Goal: Contribute content

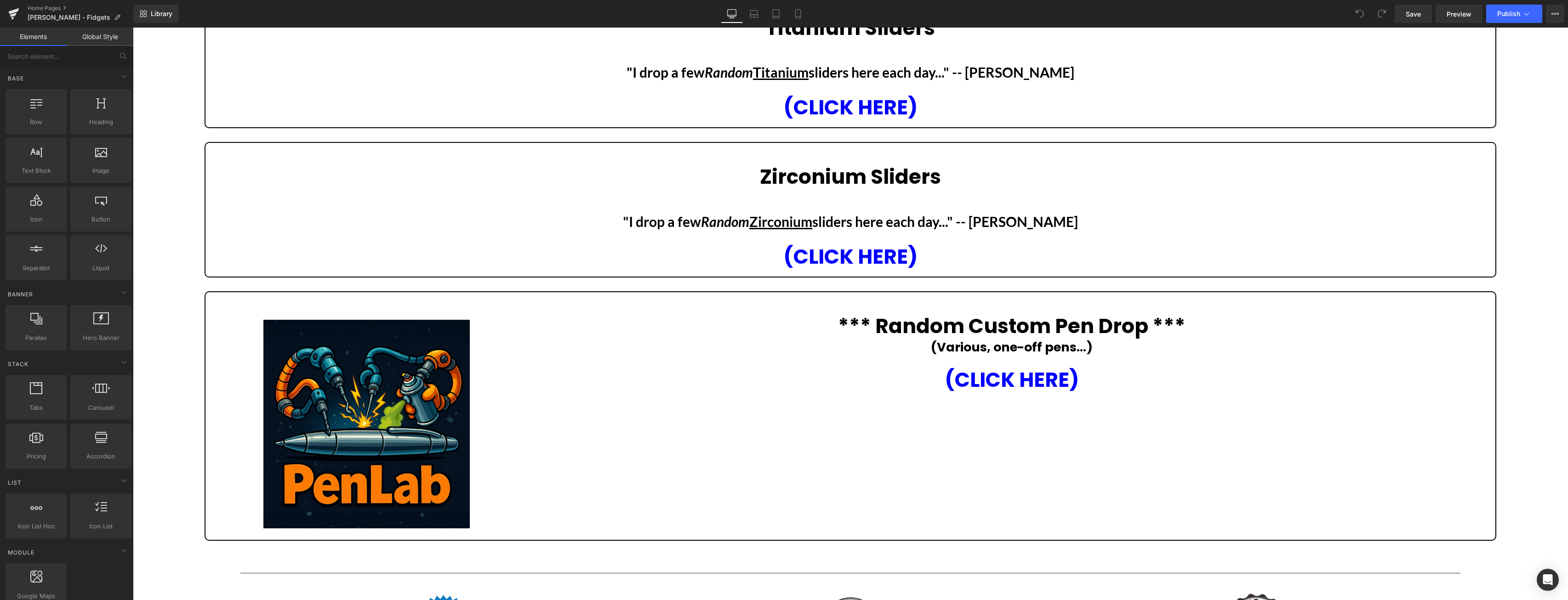
scroll to position [375, 0]
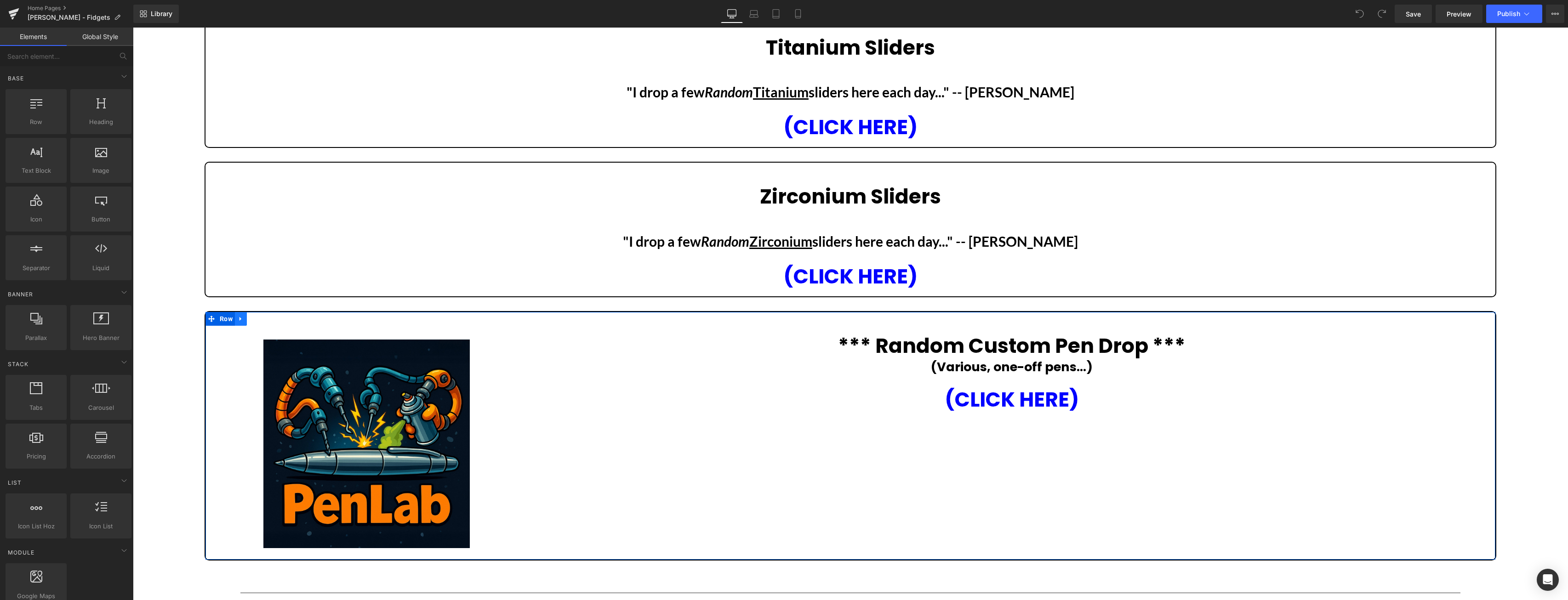
click at [241, 318] on icon at bounding box center [240, 318] width 7 height 7
click at [250, 318] on link at bounding box center [253, 319] width 12 height 14
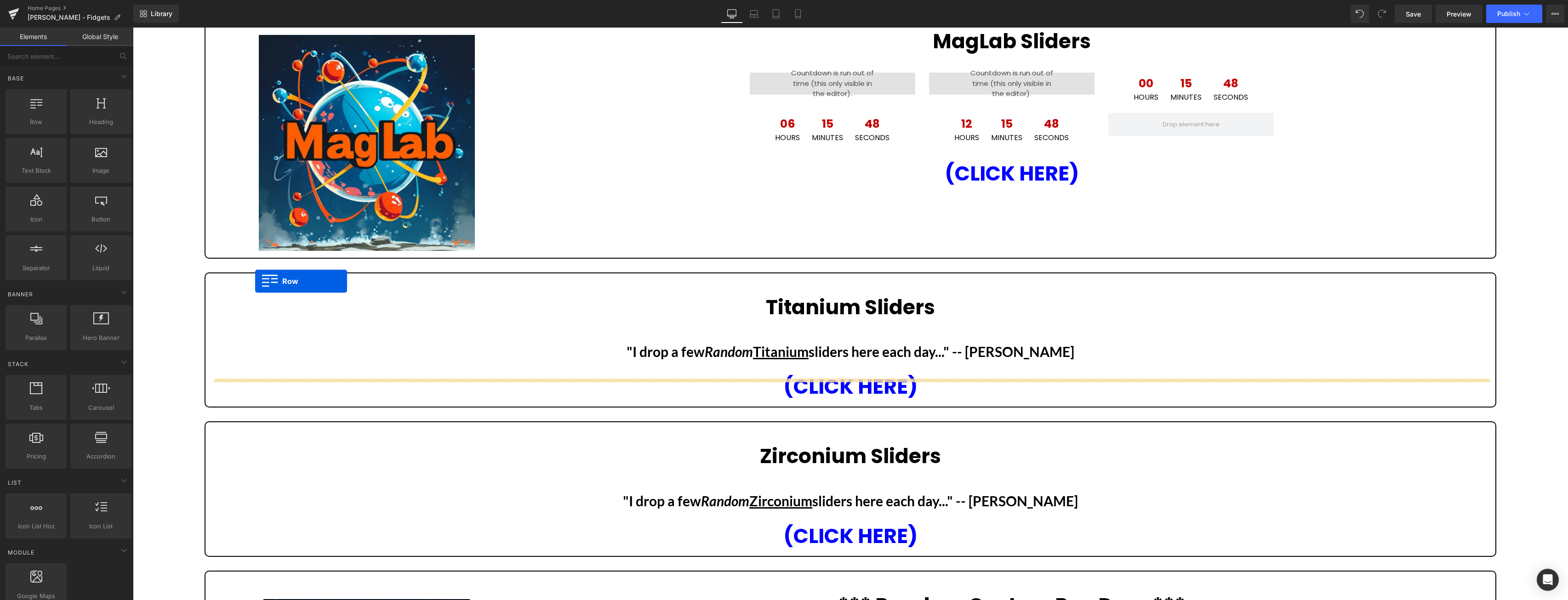
scroll to position [0, 0]
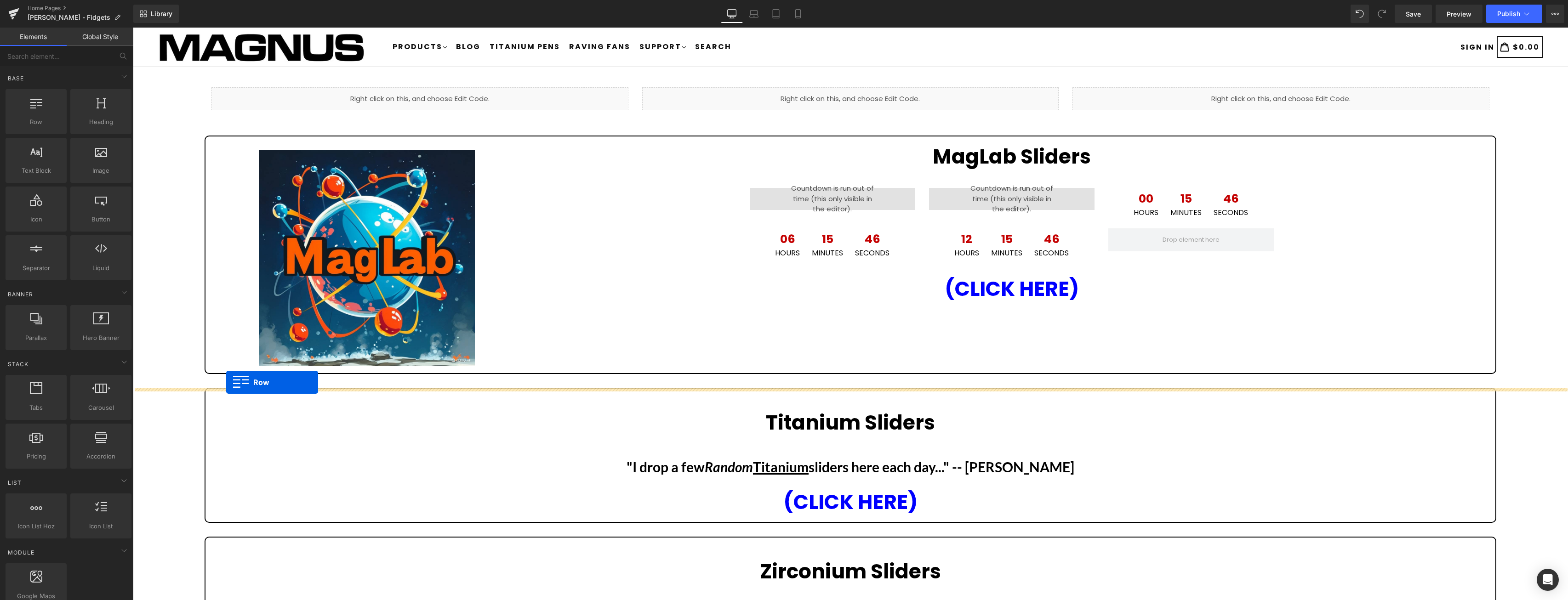
drag, startPoint x: 213, startPoint y: 307, endPoint x: 226, endPoint y: 382, distance: 76.1
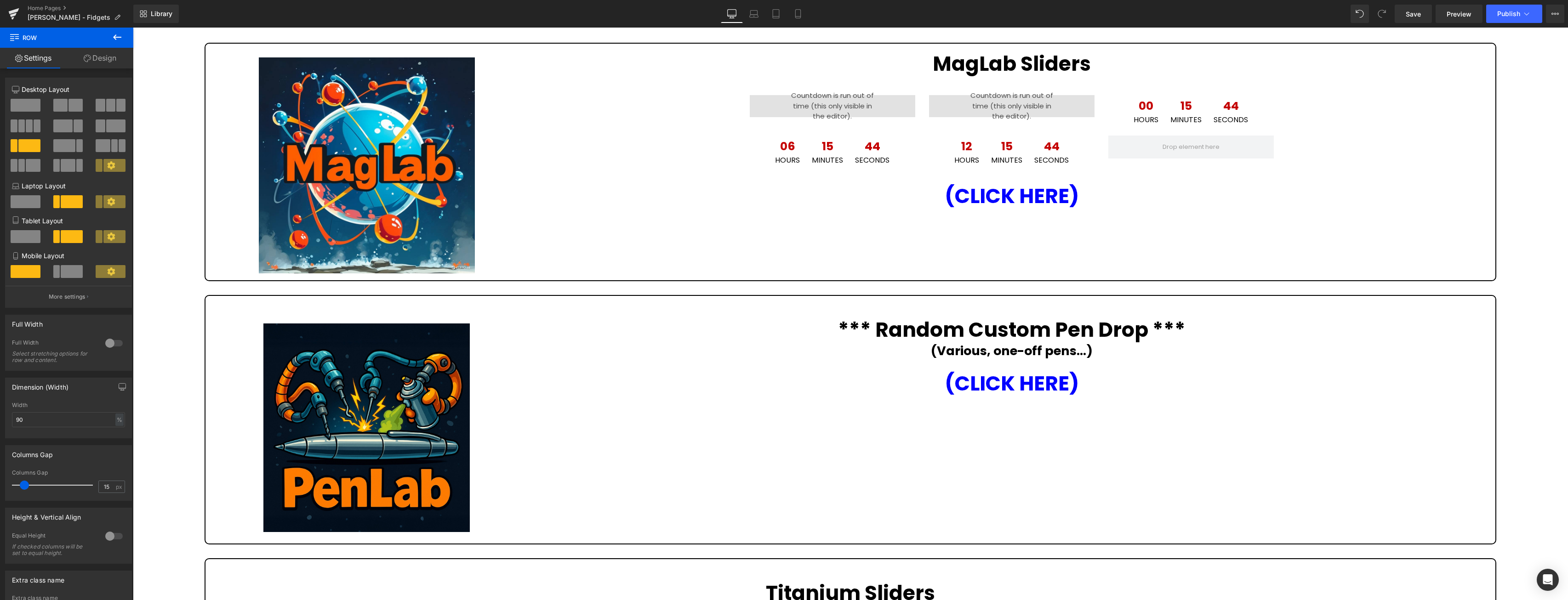
scroll to position [141, 0]
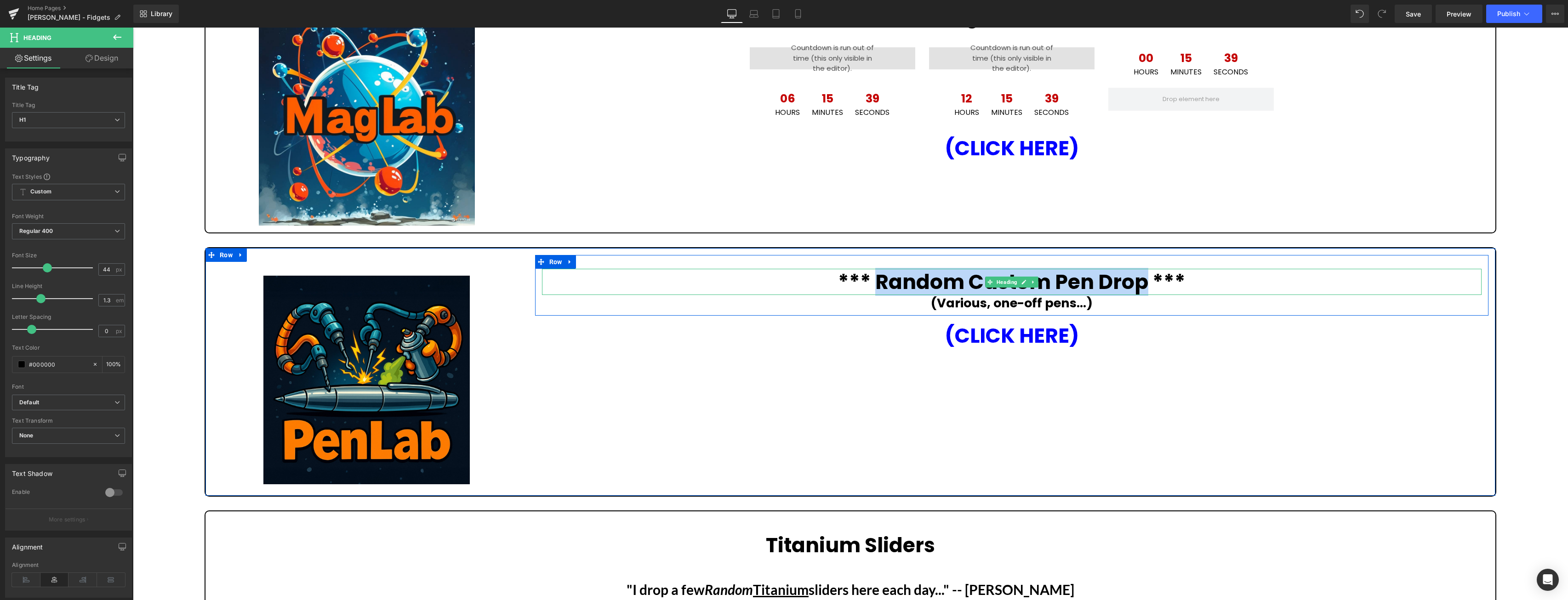
drag, startPoint x: 1149, startPoint y: 280, endPoint x: 879, endPoint y: 275, distance: 270.0
click at [879, 275] on strong "*** Random Custom Pen Drop ***" at bounding box center [1012, 282] width 348 height 28
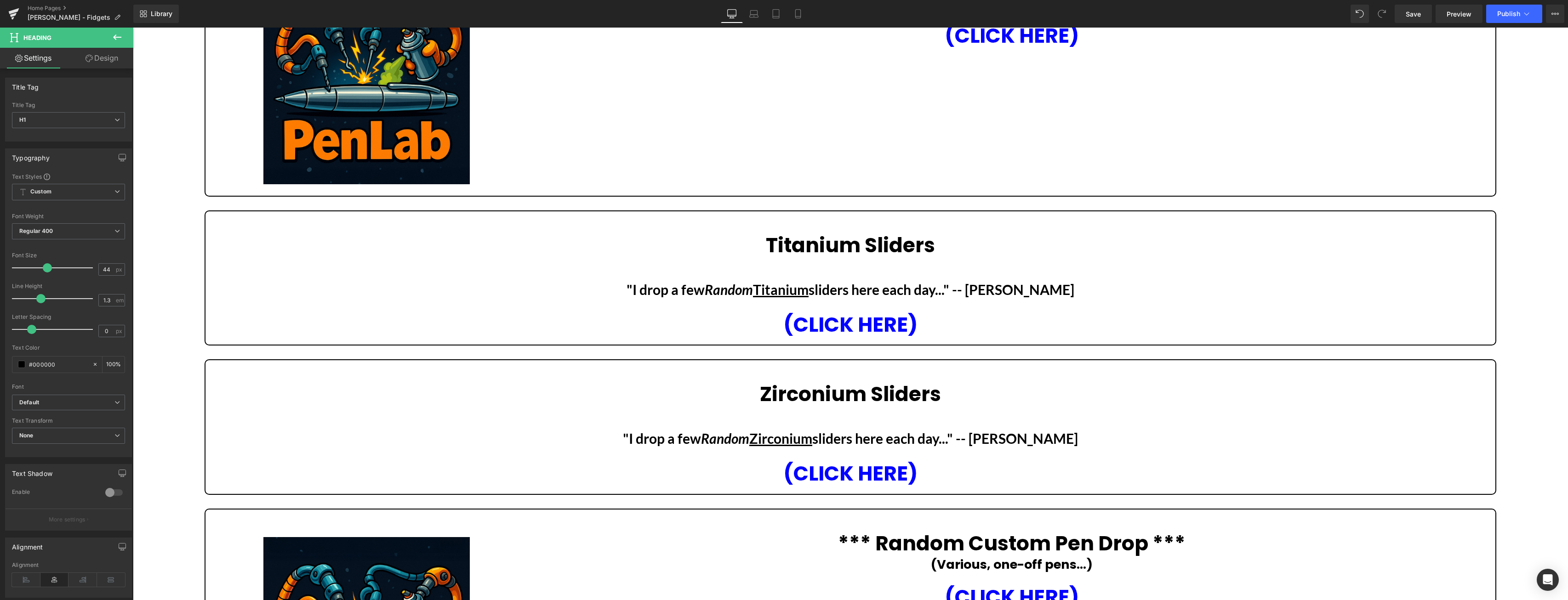
scroll to position [276, 0]
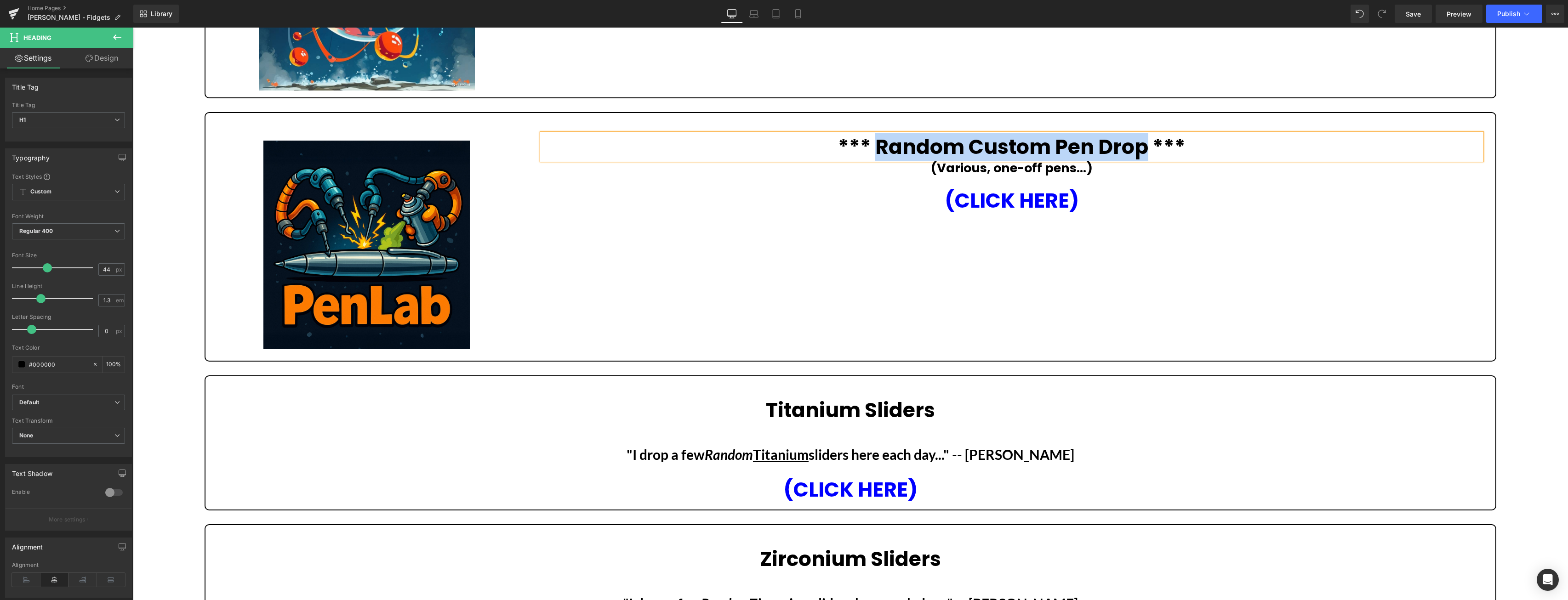
click at [1036, 145] on strong "*** Random Custom Pen Drop ***" at bounding box center [1012, 147] width 348 height 28
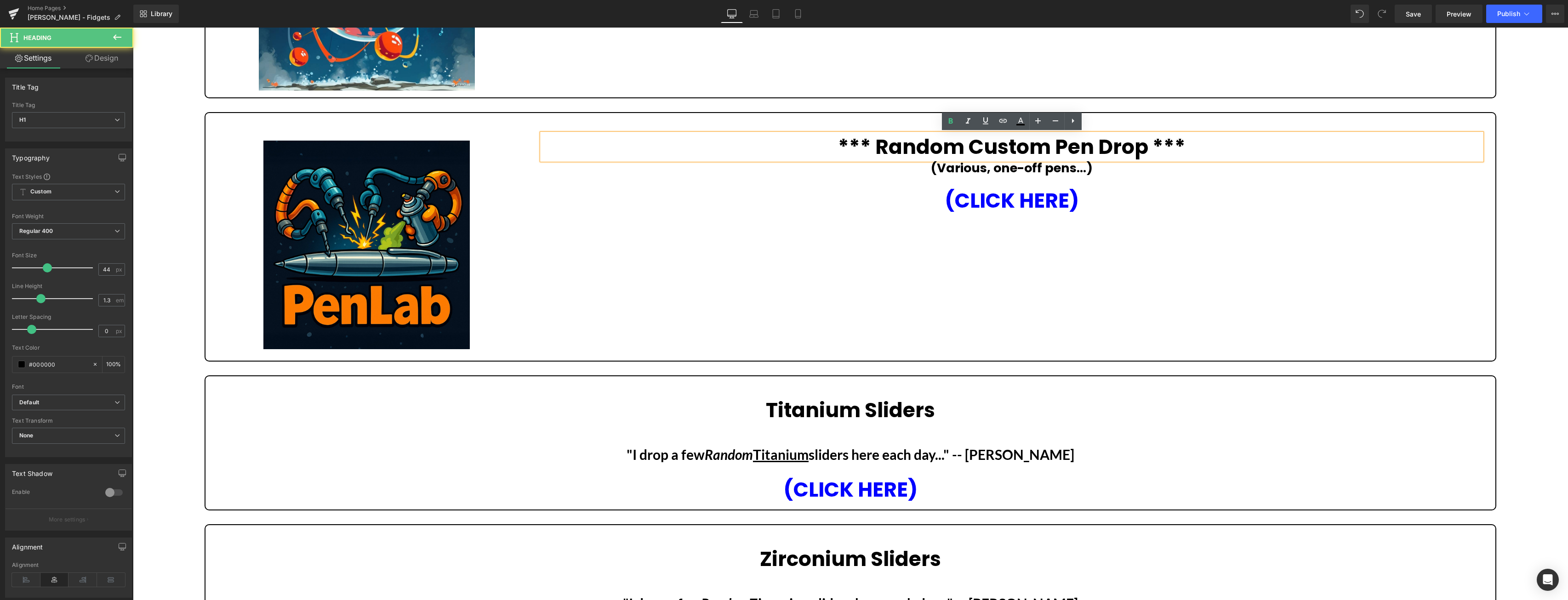
click at [1146, 147] on strong "*** Random Custom Pen Drop ***" at bounding box center [1012, 147] width 348 height 28
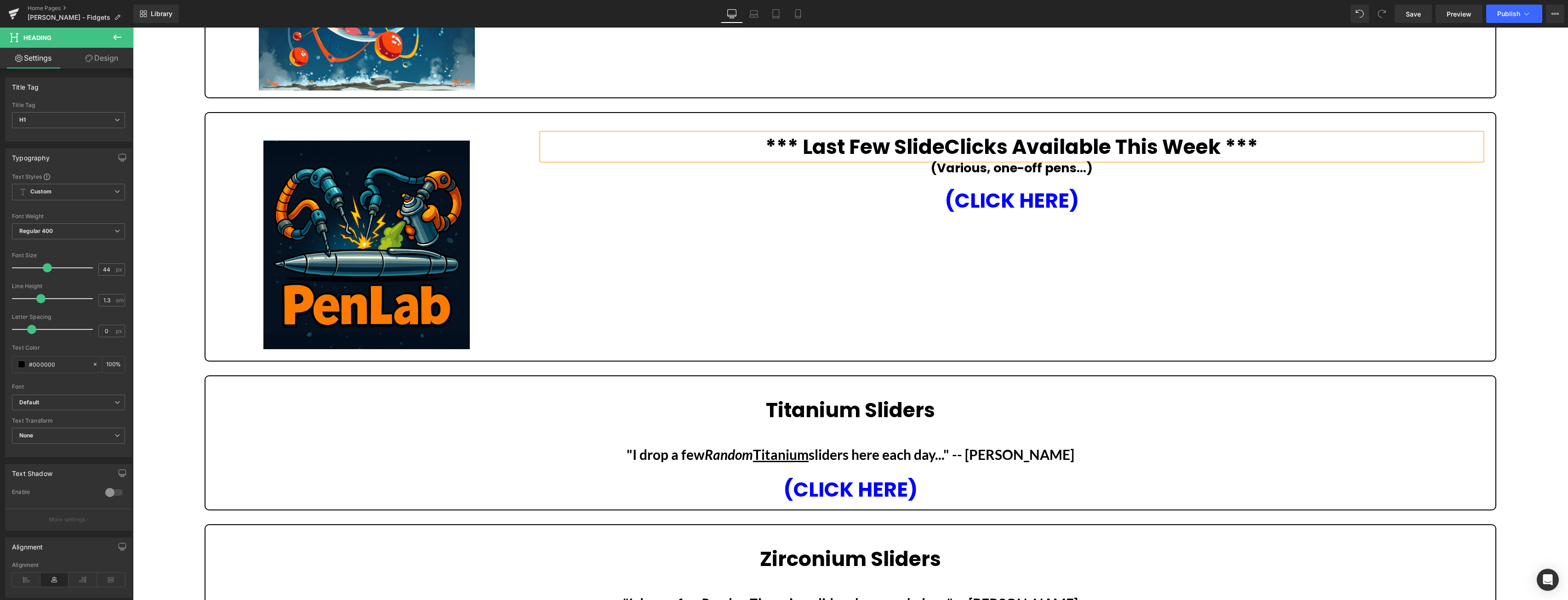
click at [1007, 144] on strong "*** Last Few SlideClicks Available This Week ***" at bounding box center [1012, 147] width 493 height 28
click at [1034, 169] on icon at bounding box center [1033, 168] width 5 height 5
click at [1038, 169] on icon at bounding box center [1038, 168] width 5 height 5
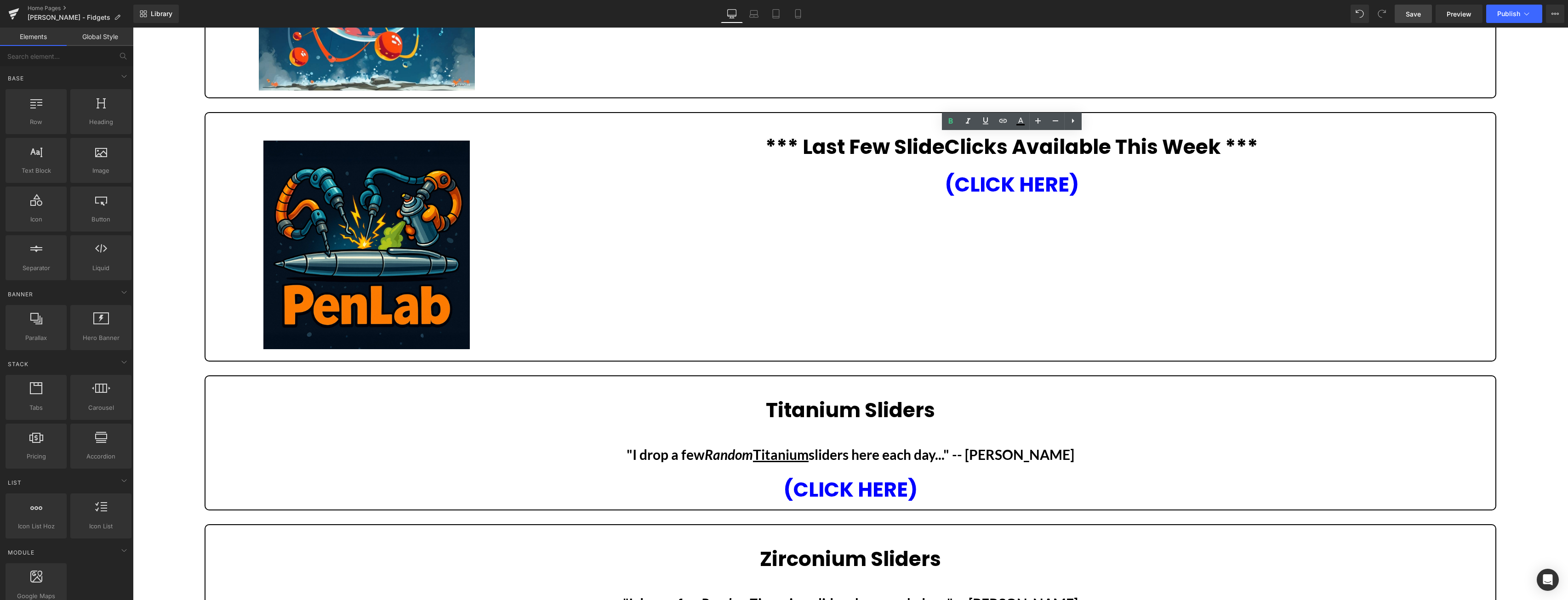
click at [1422, 9] on link "Save" at bounding box center [1413, 14] width 37 height 18
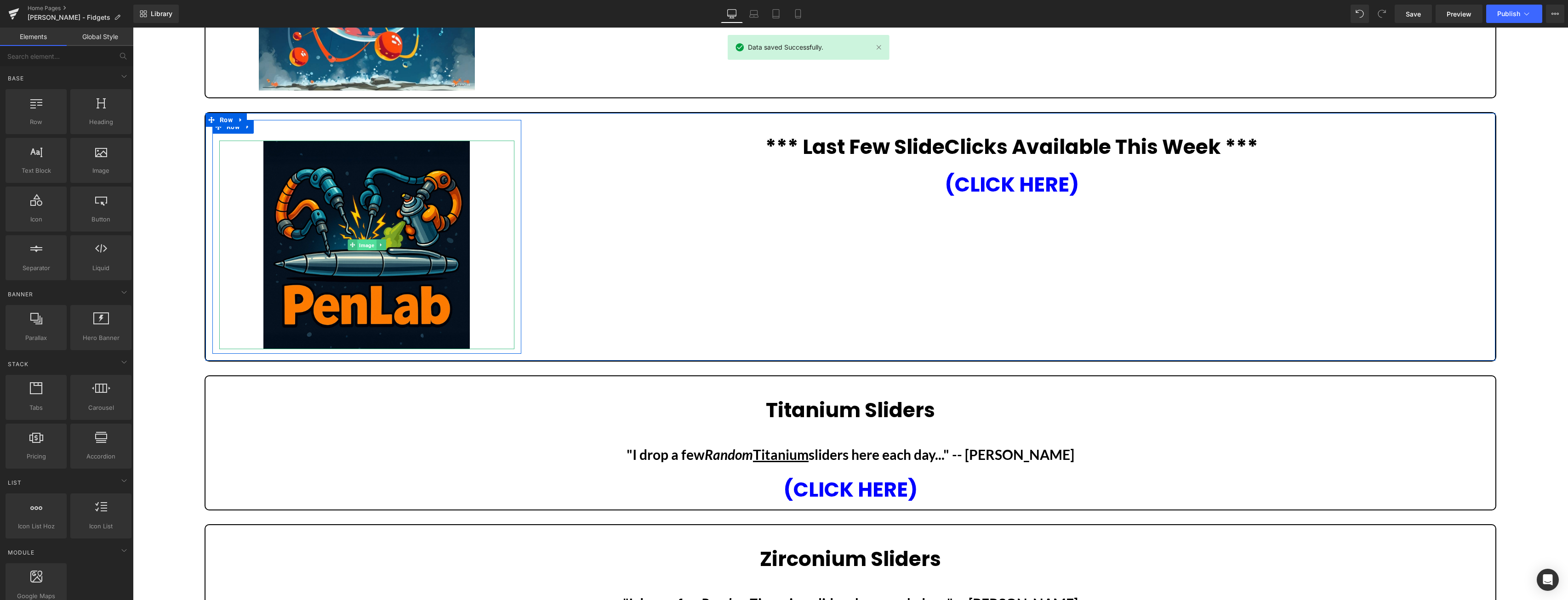
click at [365, 243] on span "Image" at bounding box center [366, 245] width 19 height 11
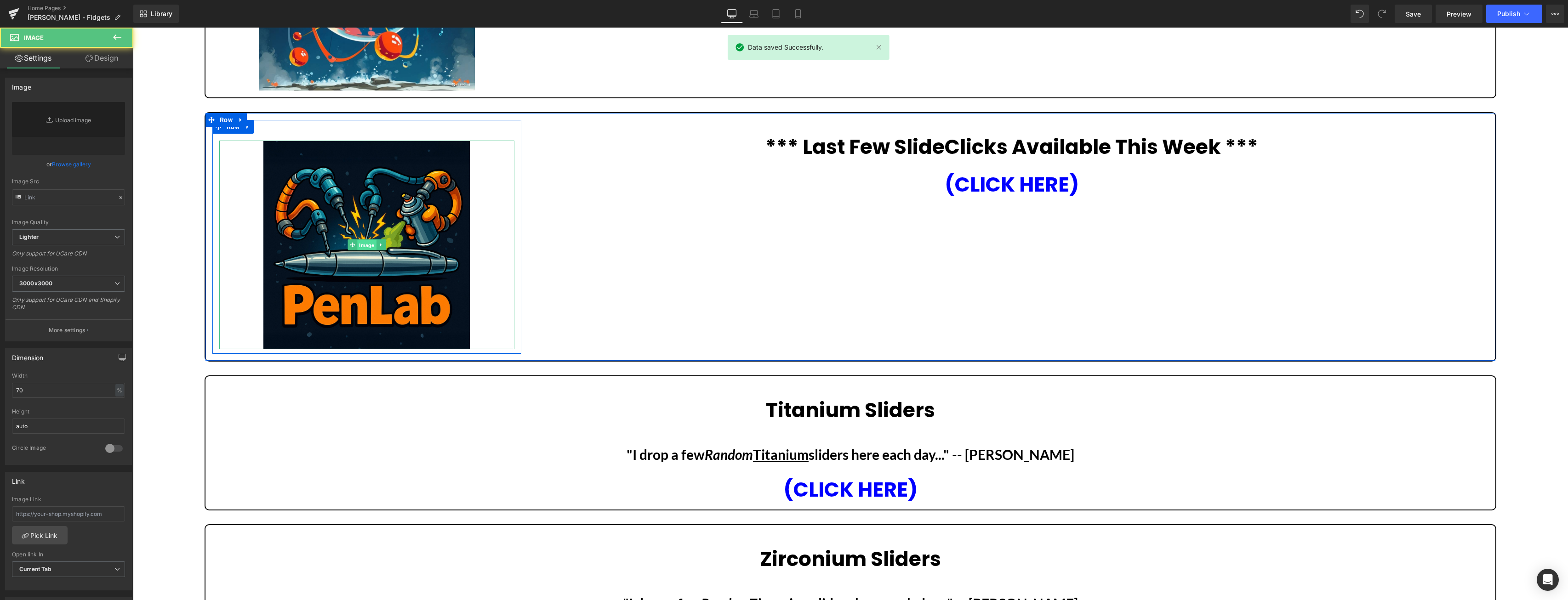
type input "[URL][DOMAIN_NAME]"
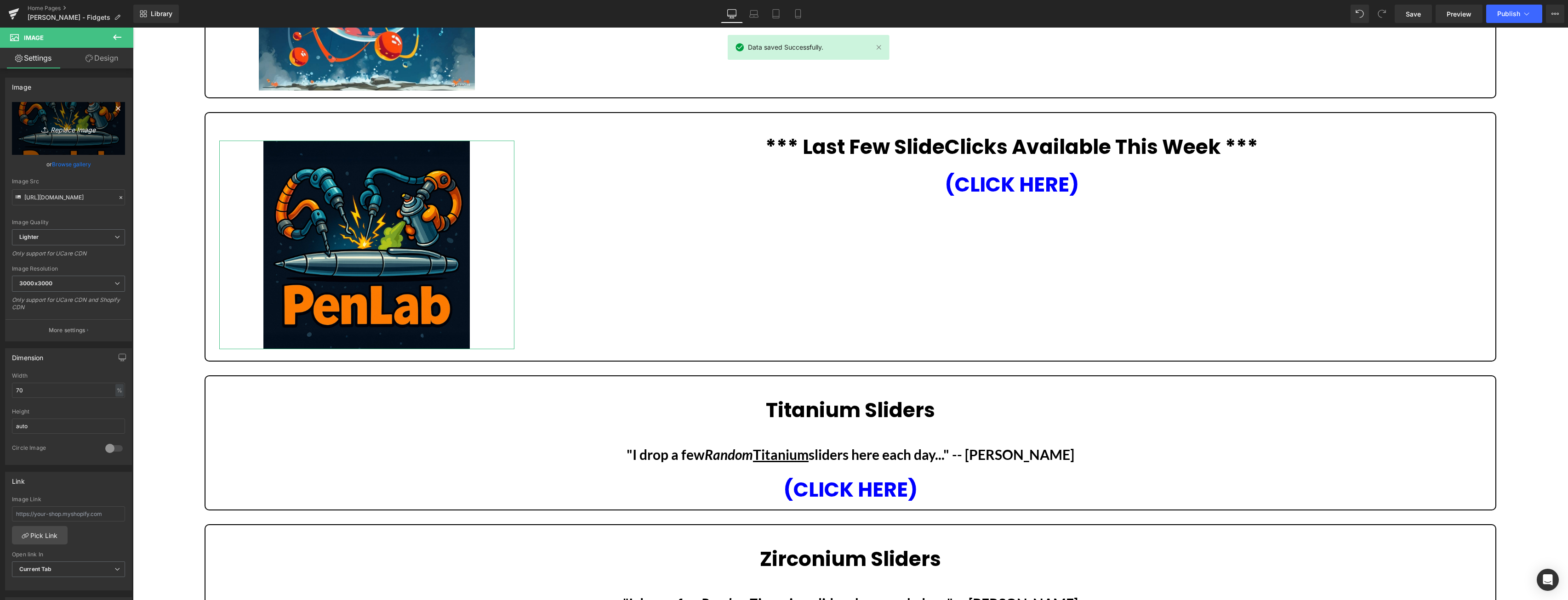
click at [80, 127] on icon "Replace Image" at bounding box center [68, 128] width 74 height 12
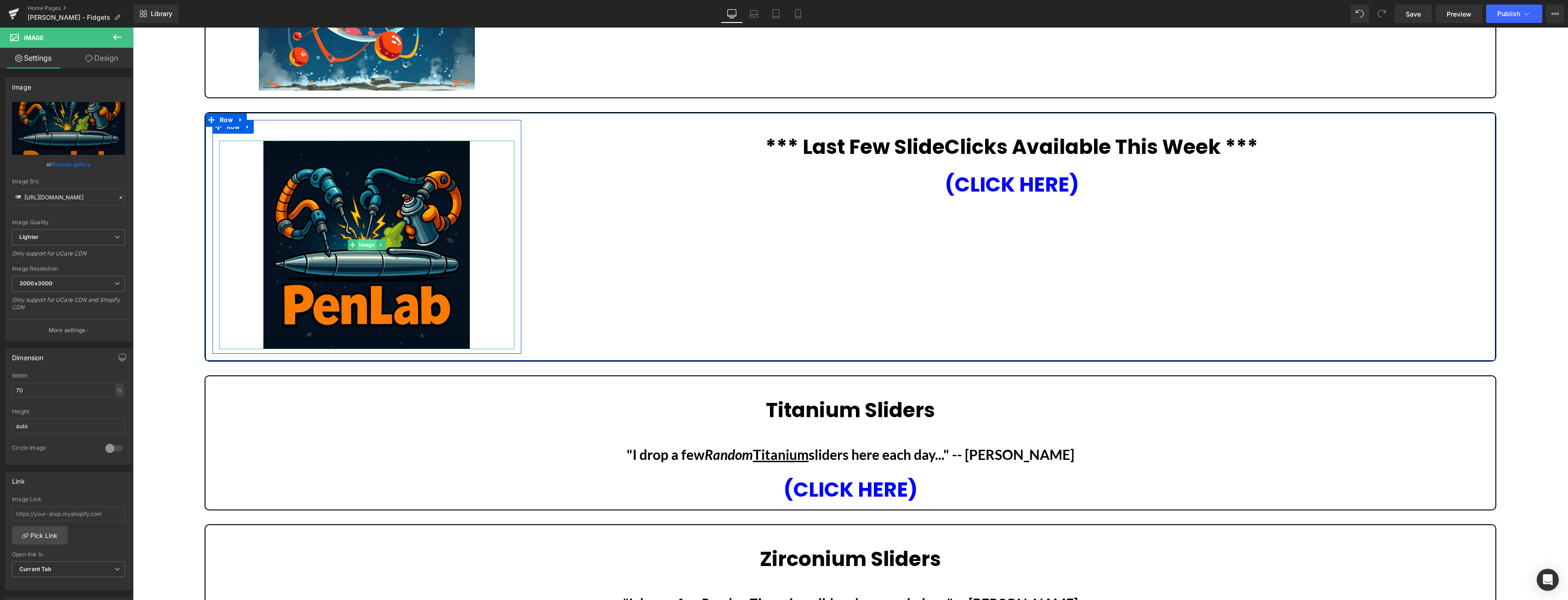
click at [362, 245] on span "Image" at bounding box center [366, 245] width 19 height 11
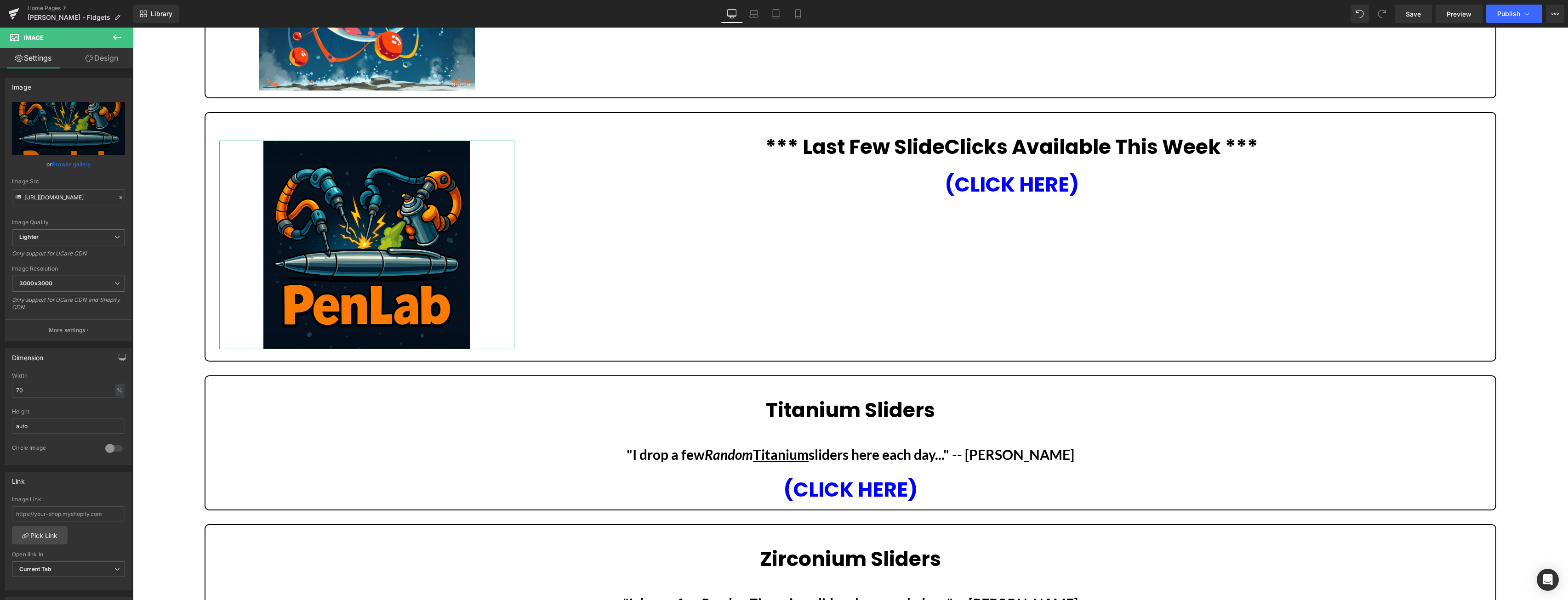
click at [72, 166] on link "Browse gallery" at bounding box center [71, 164] width 39 height 16
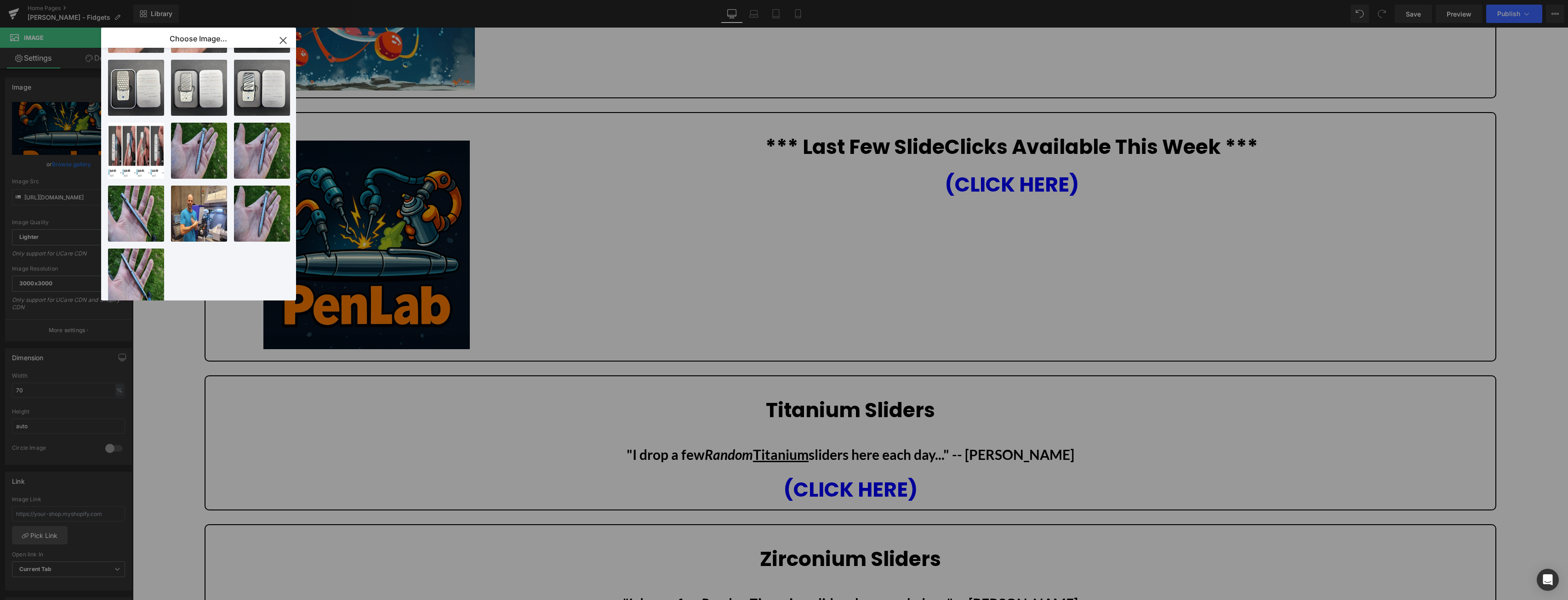
scroll to position [450, 0]
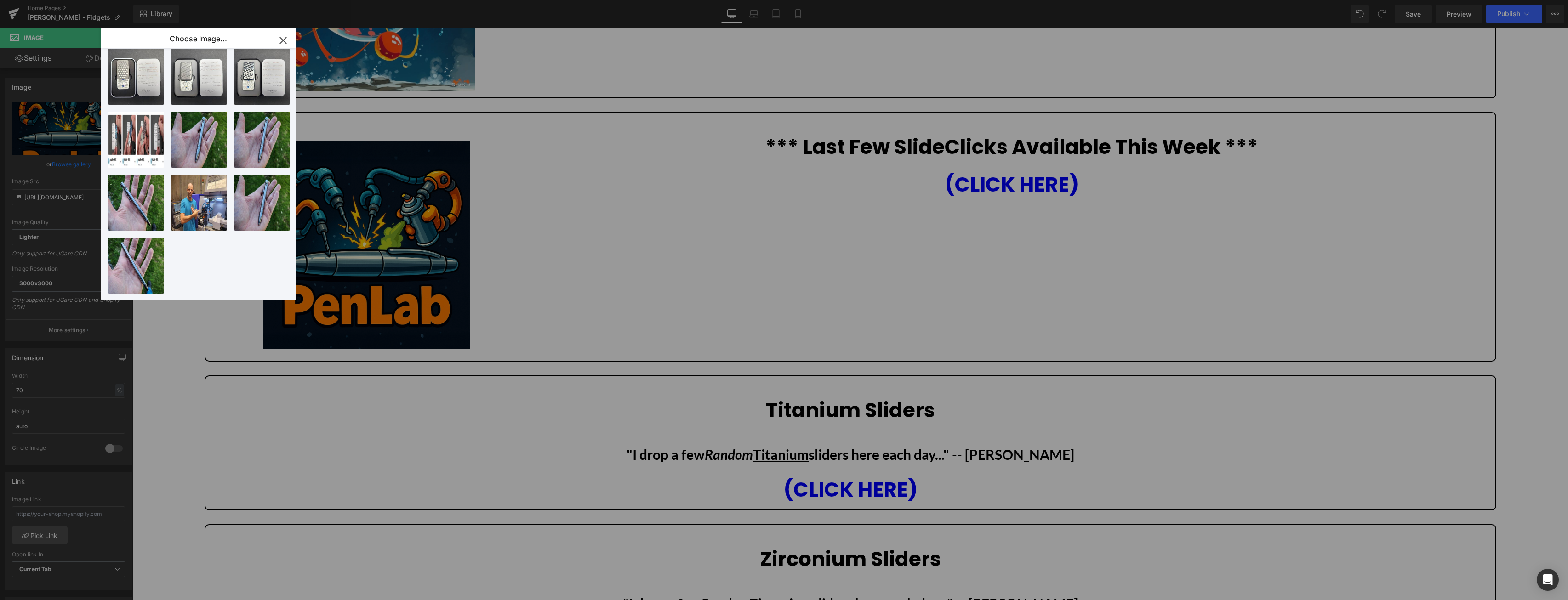
click at [282, 39] on icon "button" at bounding box center [283, 40] width 6 height 6
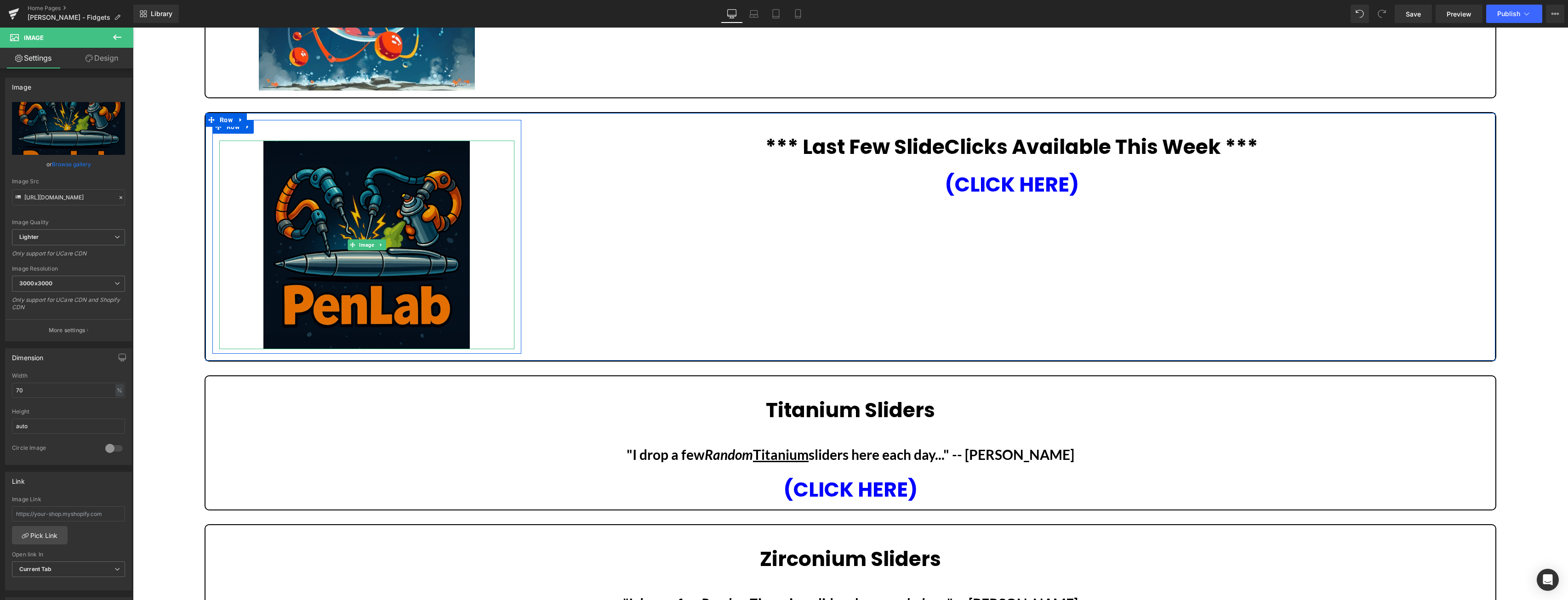
click at [362, 239] on img at bounding box center [366, 245] width 206 height 209
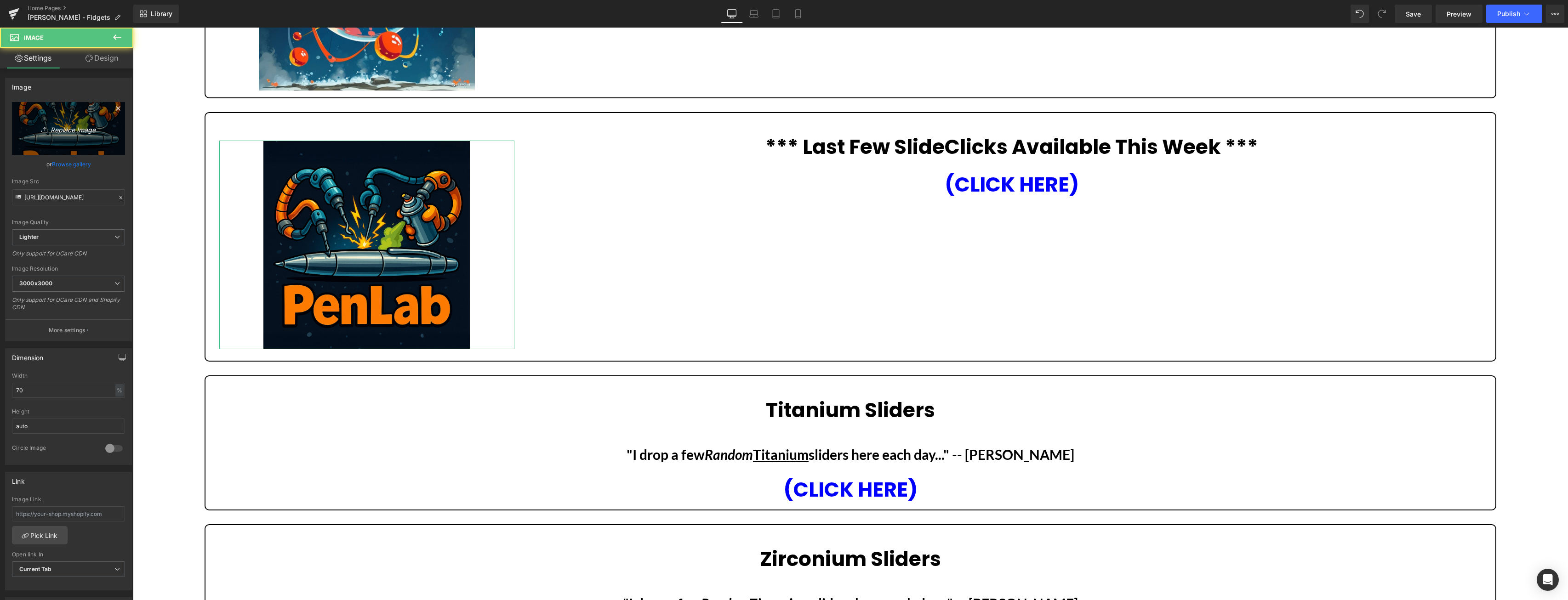
click at [71, 125] on icon "Replace Image" at bounding box center [68, 128] width 74 height 12
type input "C:\fakepath\slideclick-1.avif"
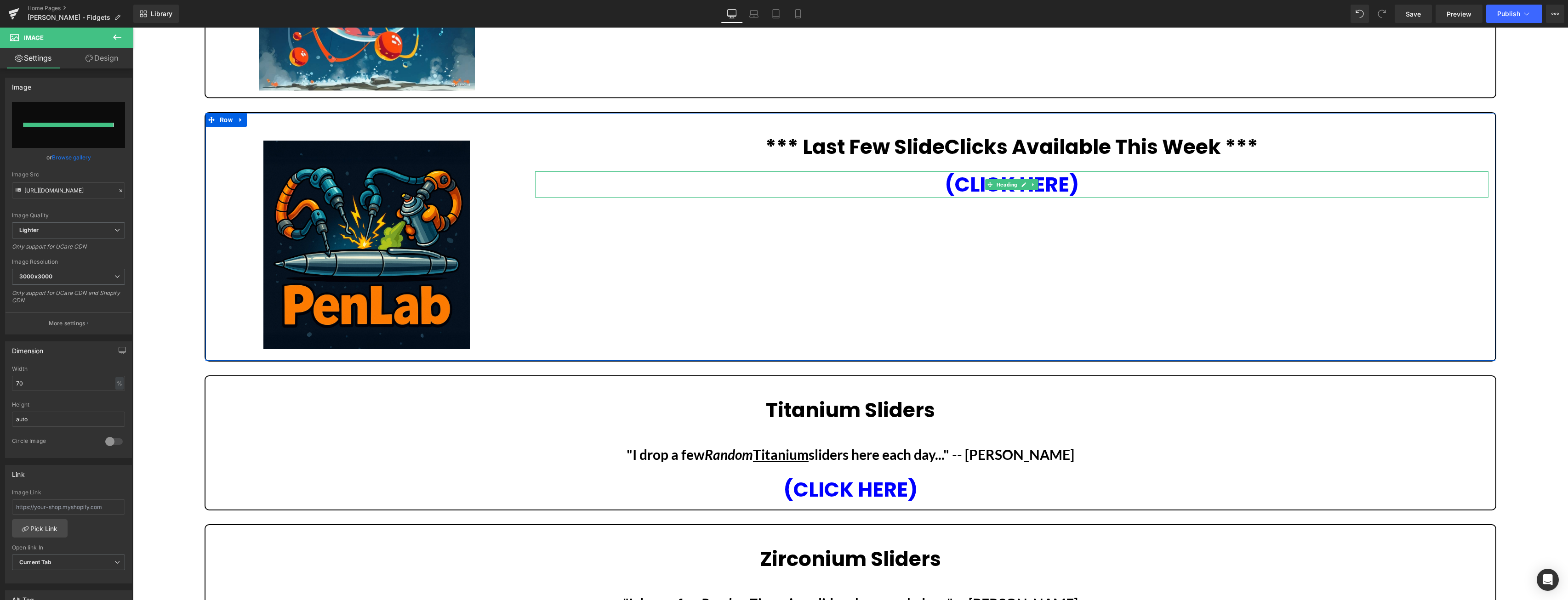
type input "[URL][DOMAIN_NAME]"
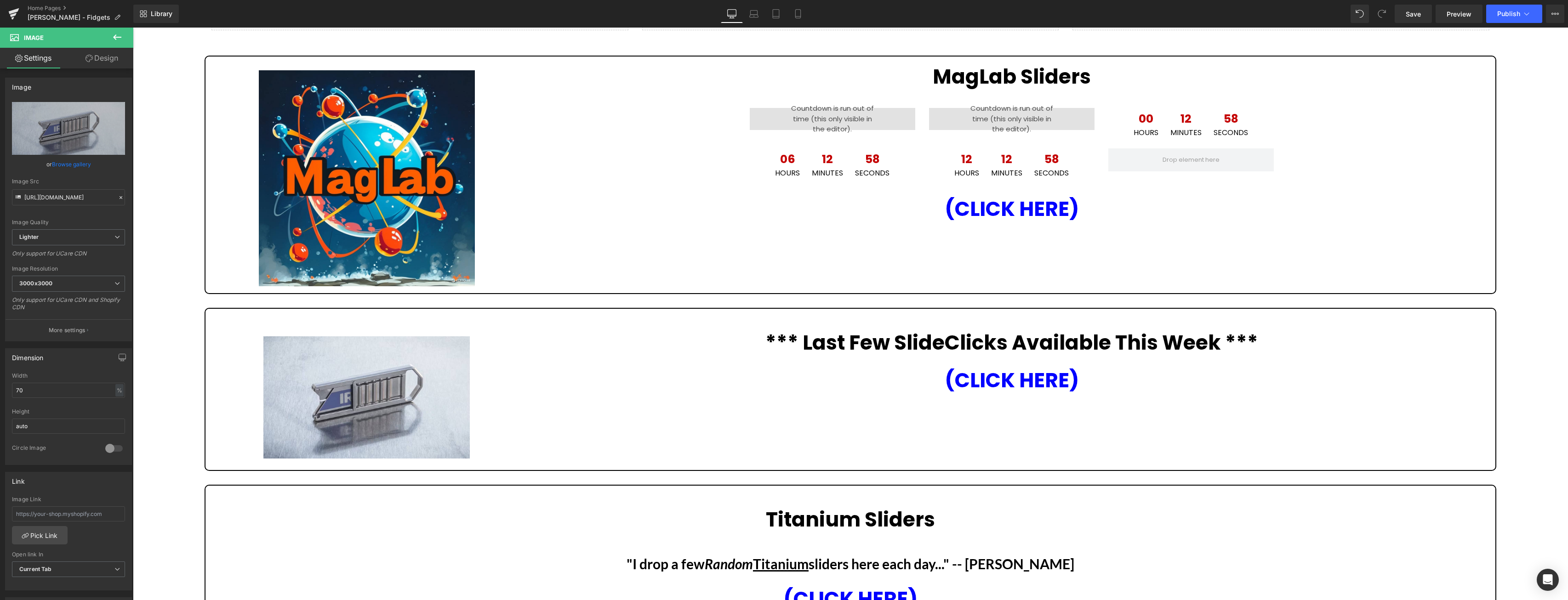
scroll to position [41, 0]
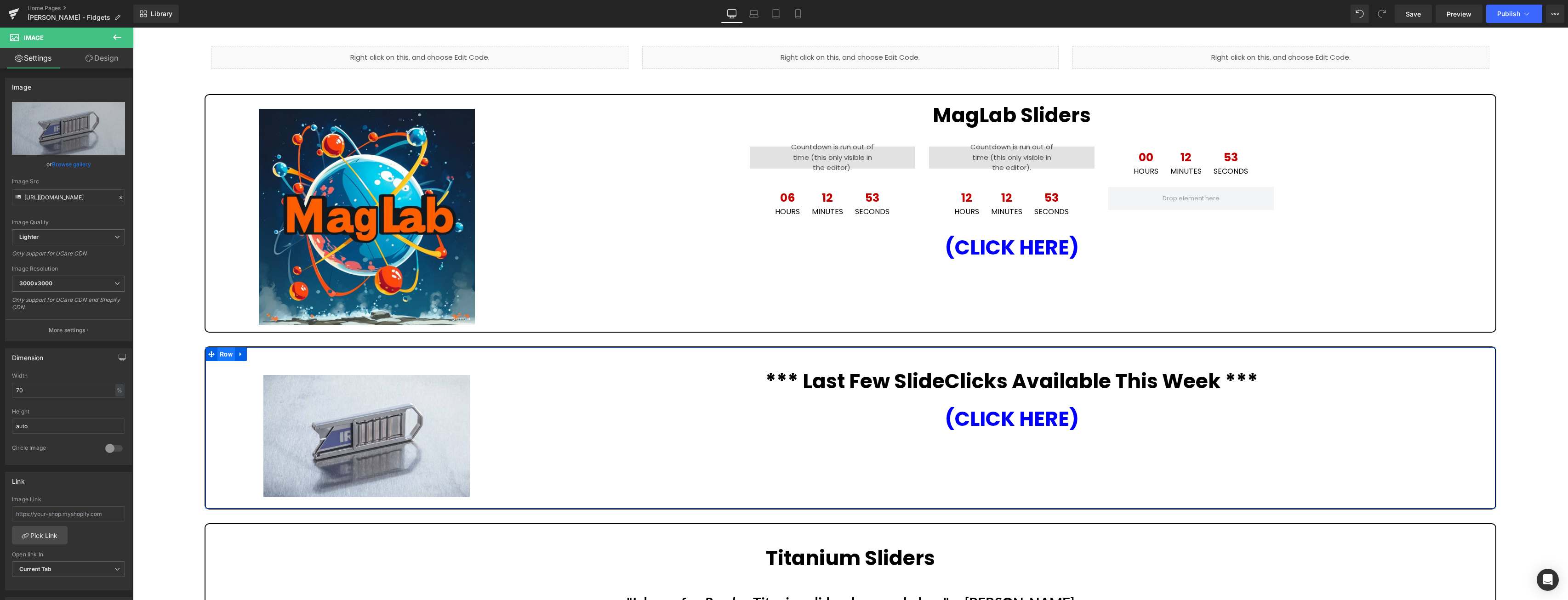
click at [231, 352] on span "Row" at bounding box center [226, 354] width 18 height 14
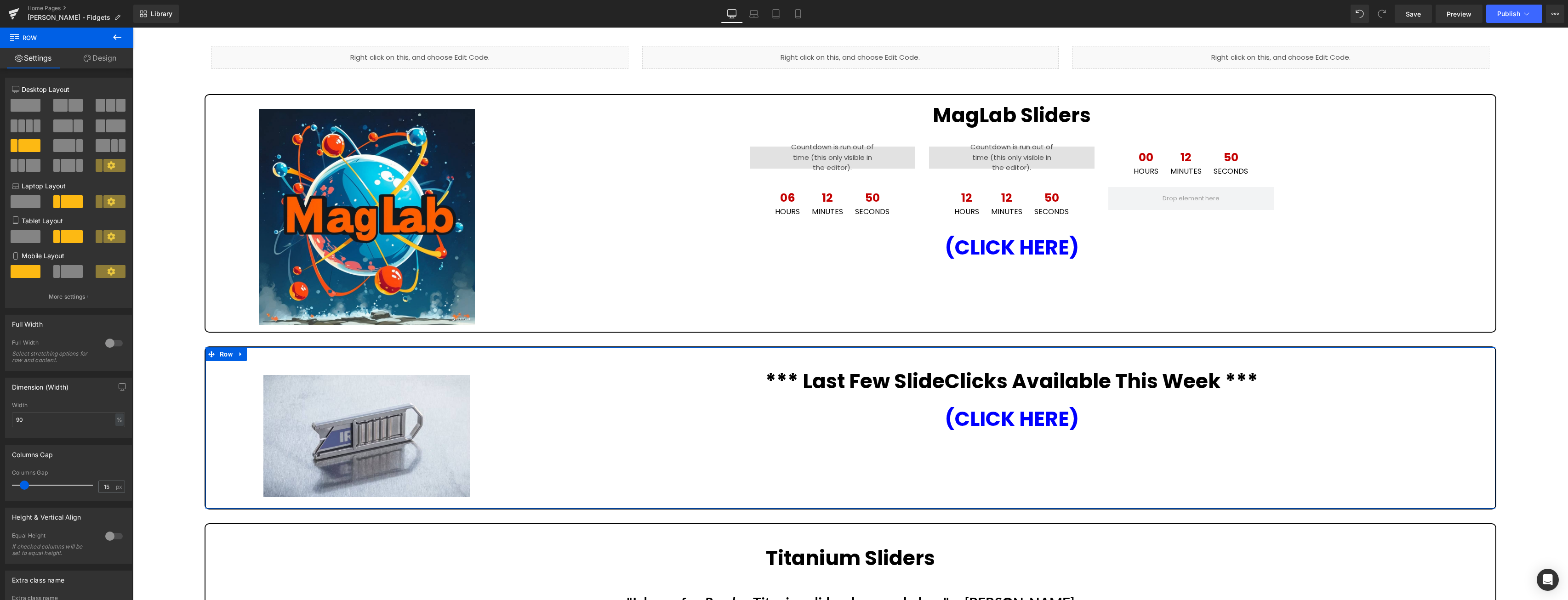
click at [74, 109] on span at bounding box center [75, 105] width 14 height 13
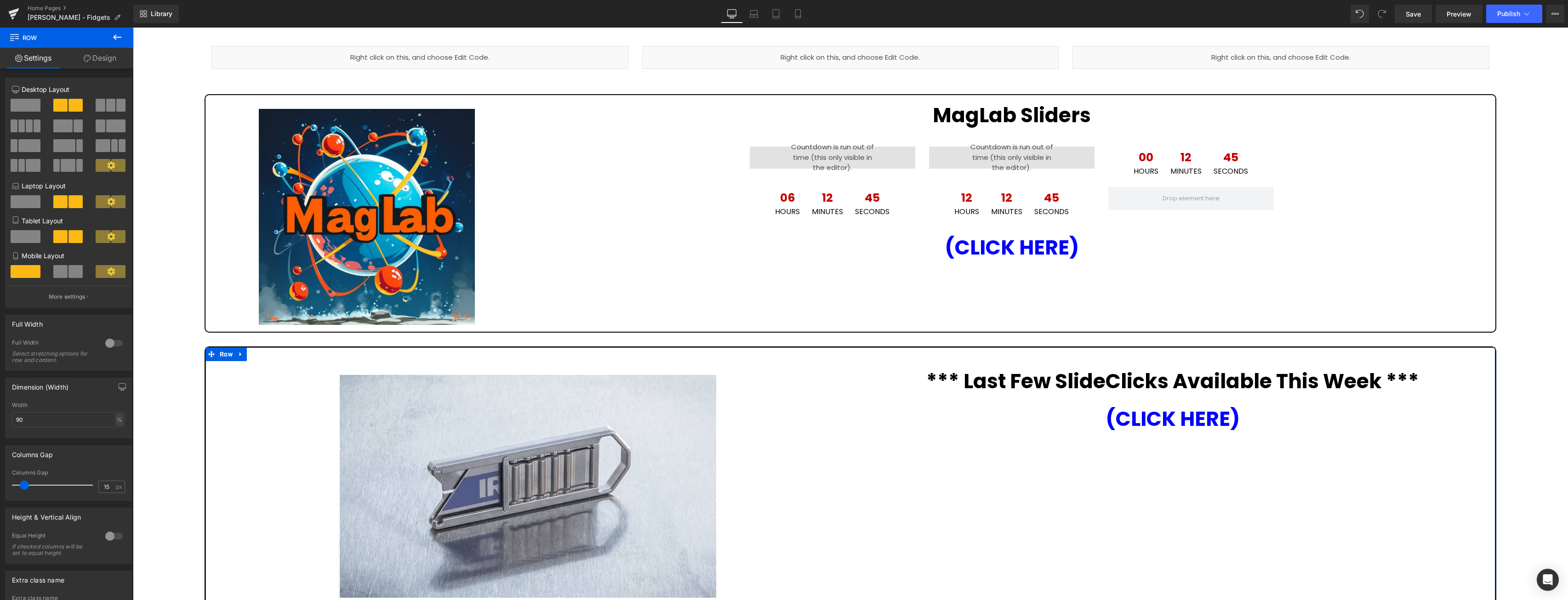
click at [68, 130] on span at bounding box center [63, 125] width 19 height 13
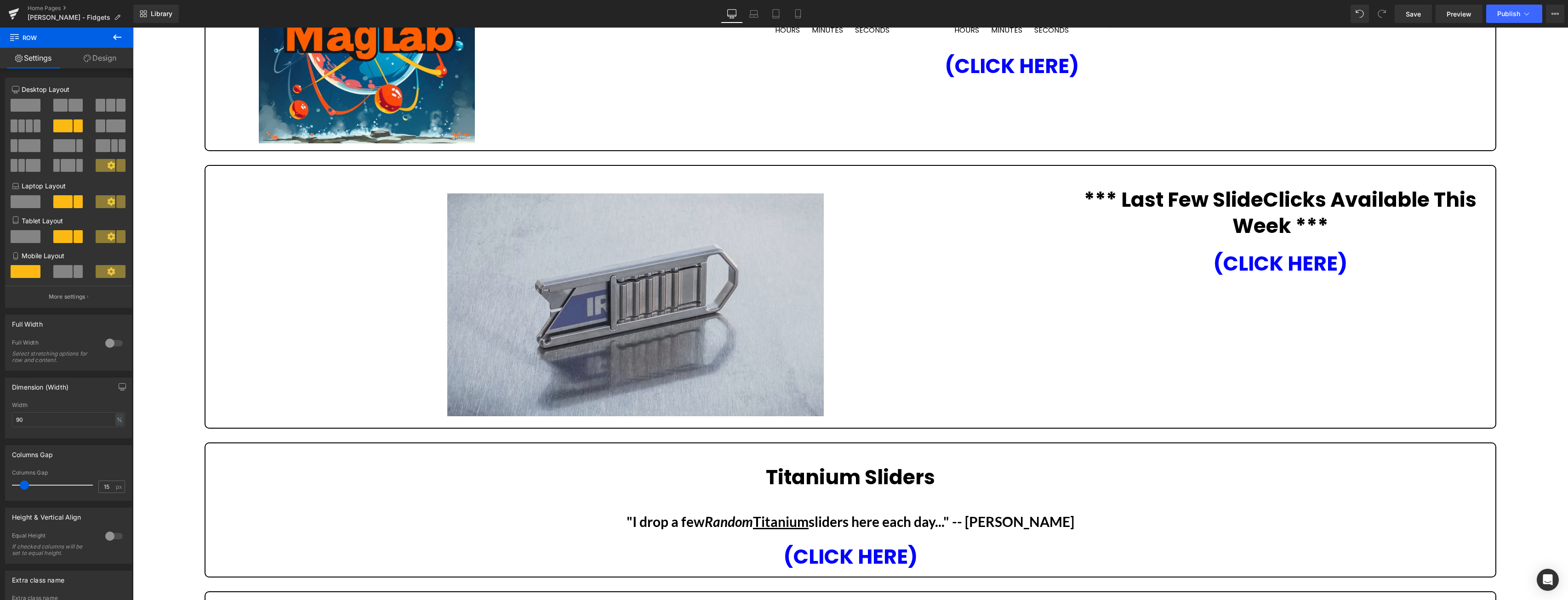
scroll to position [234, 0]
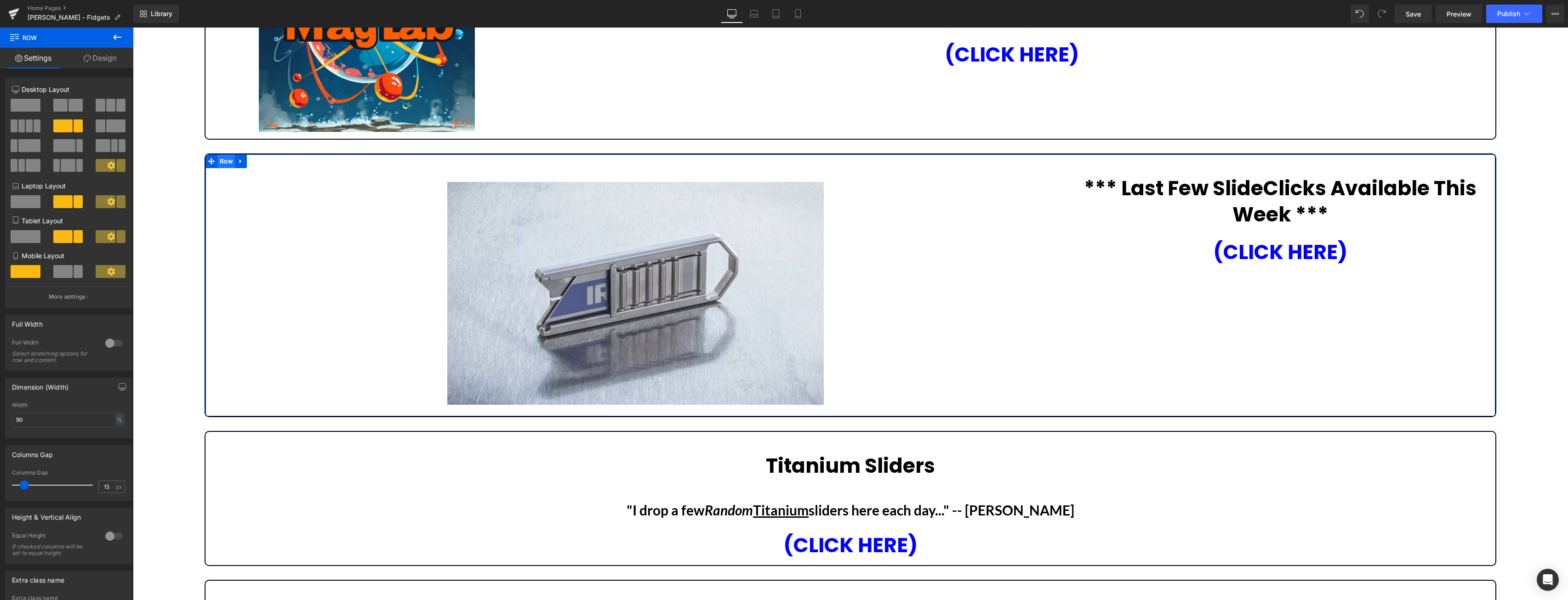
click at [228, 160] on ul "Row" at bounding box center [226, 161] width 41 height 14
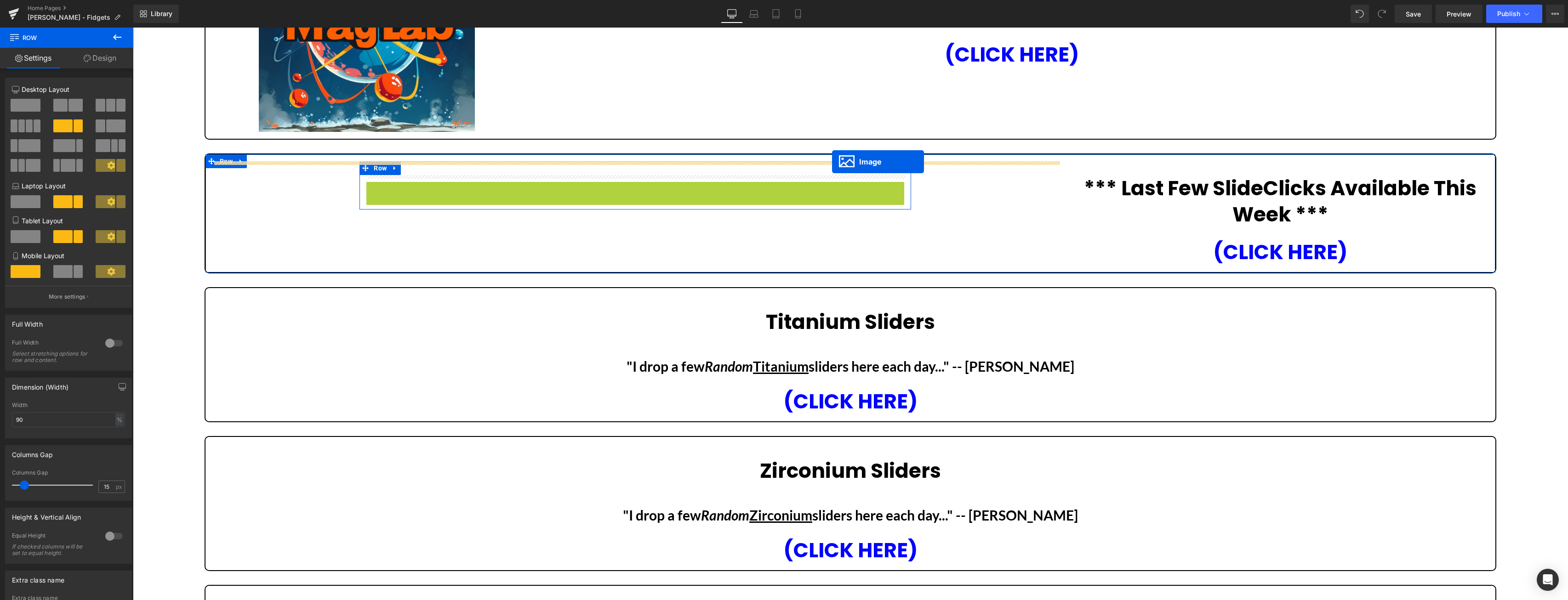
drag, startPoint x: 621, startPoint y: 289, endPoint x: 832, endPoint y: 162, distance: 246.3
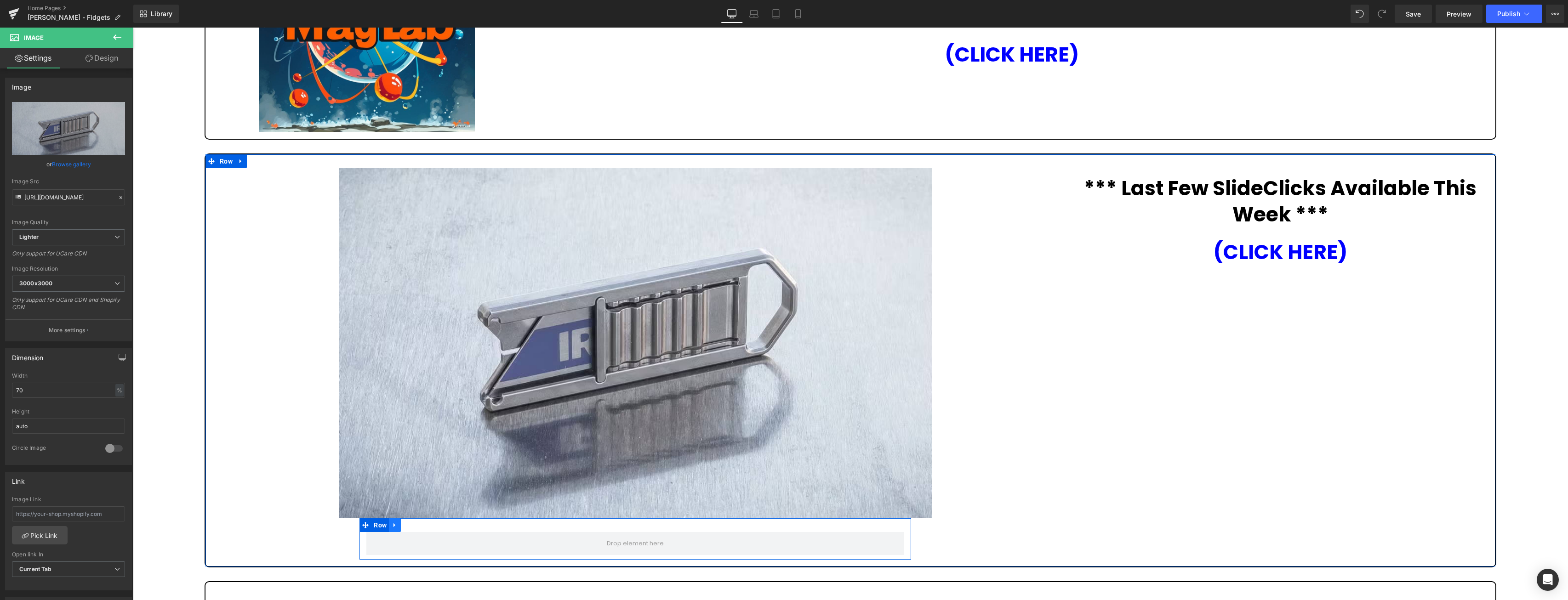
click at [396, 526] on icon at bounding box center [394, 525] width 7 height 7
click at [419, 526] on icon at bounding box center [419, 525] width 7 height 7
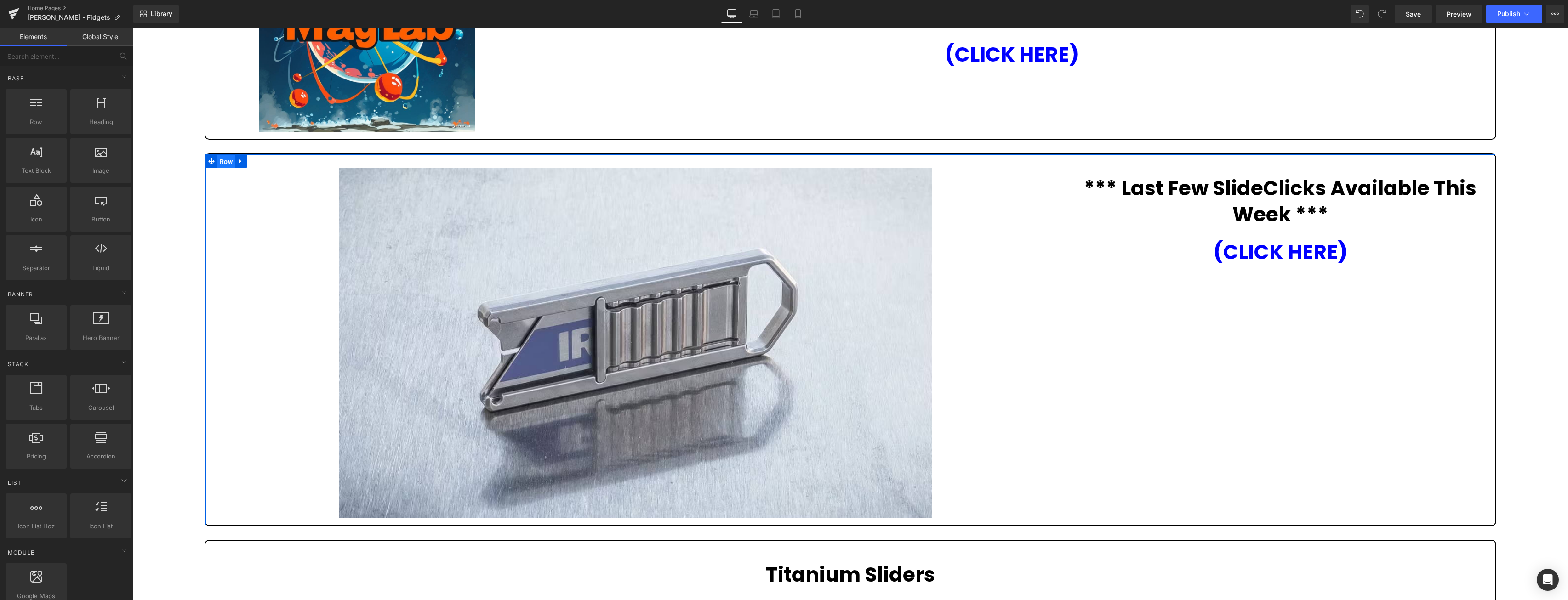
click at [227, 161] on span "Row" at bounding box center [226, 162] width 18 height 14
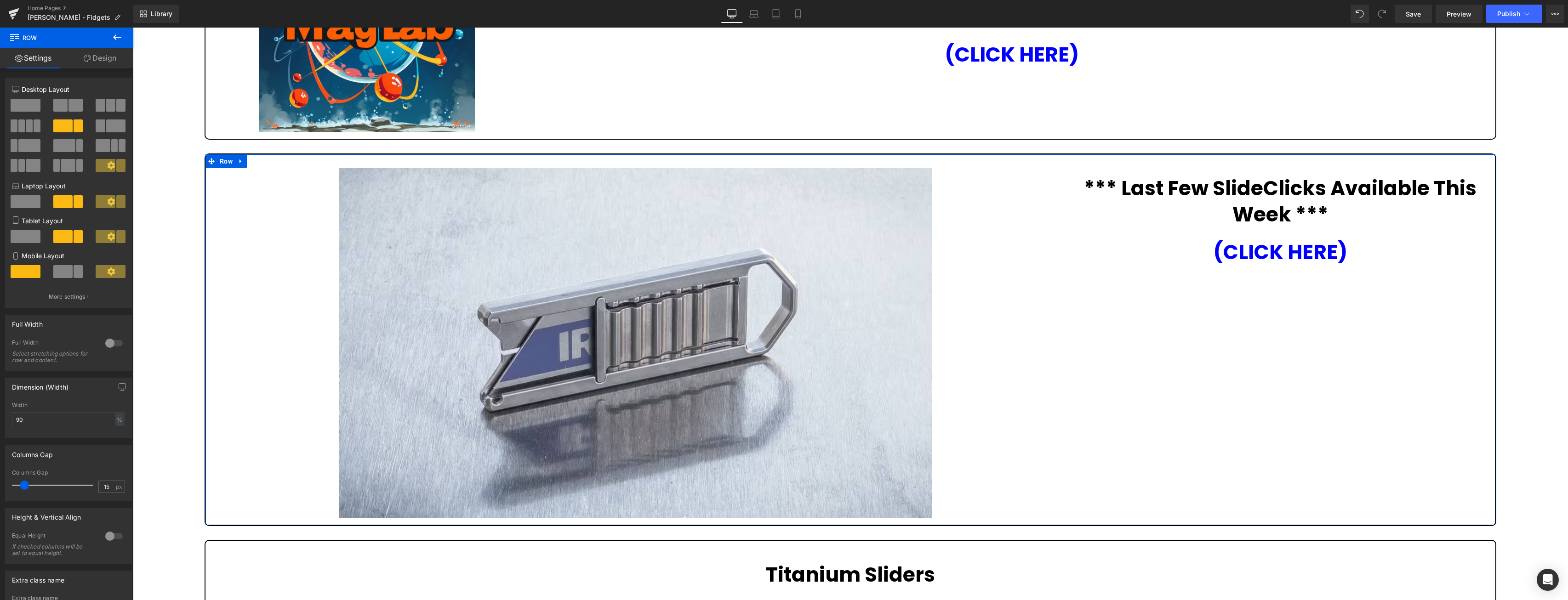
click at [65, 100] on span at bounding box center [60, 105] width 14 height 13
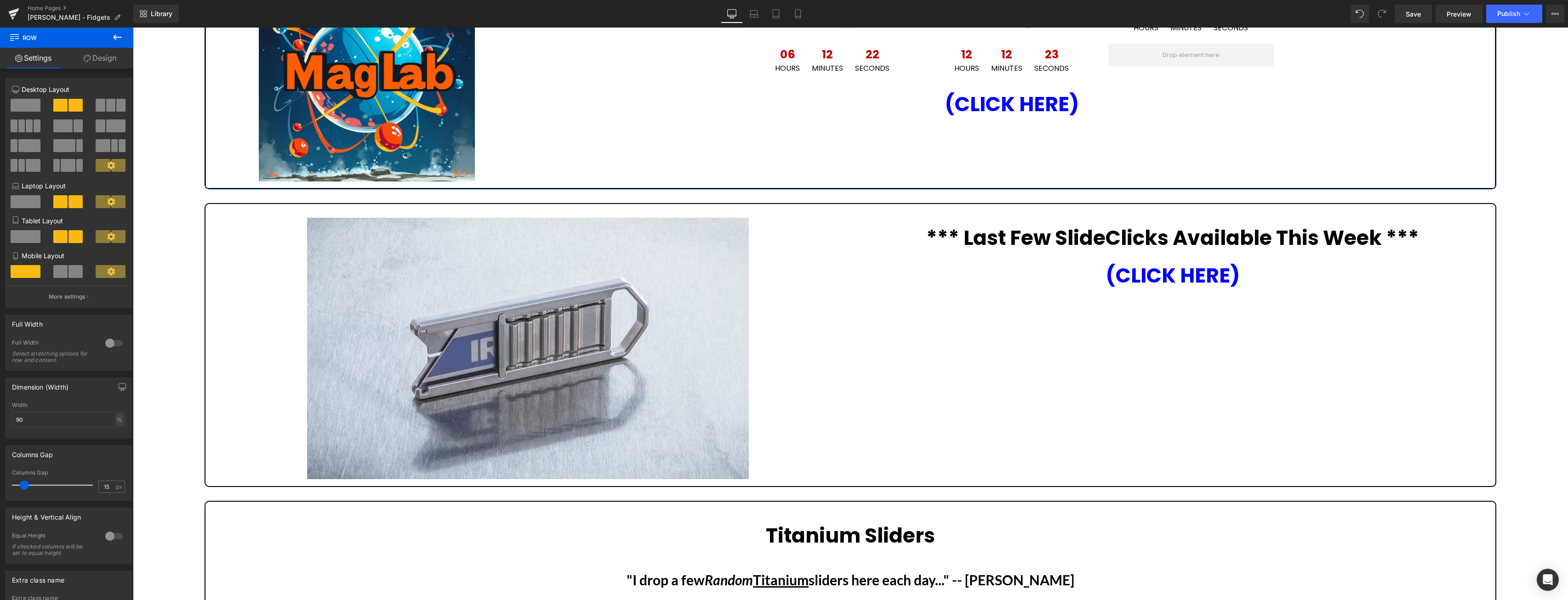
scroll to position [187, 0]
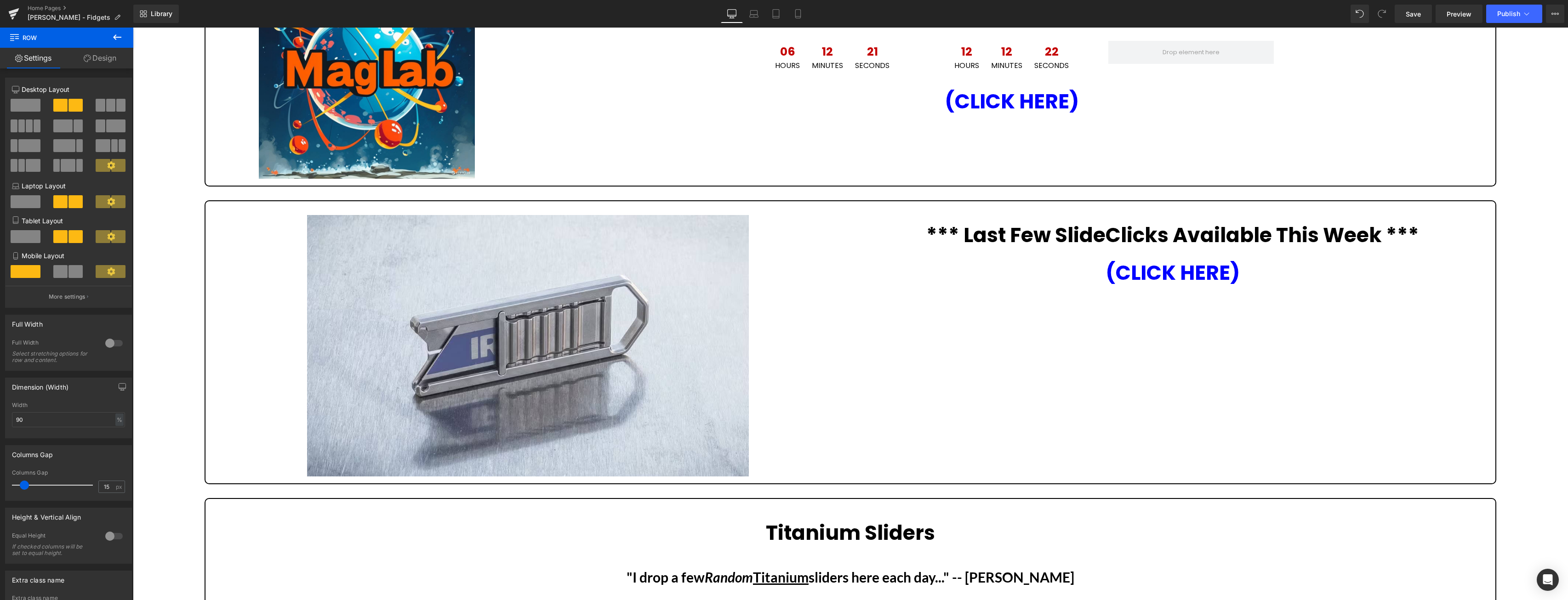
click at [1257, 271] on h1 "(CLICK HERE)" at bounding box center [1172, 273] width 631 height 26
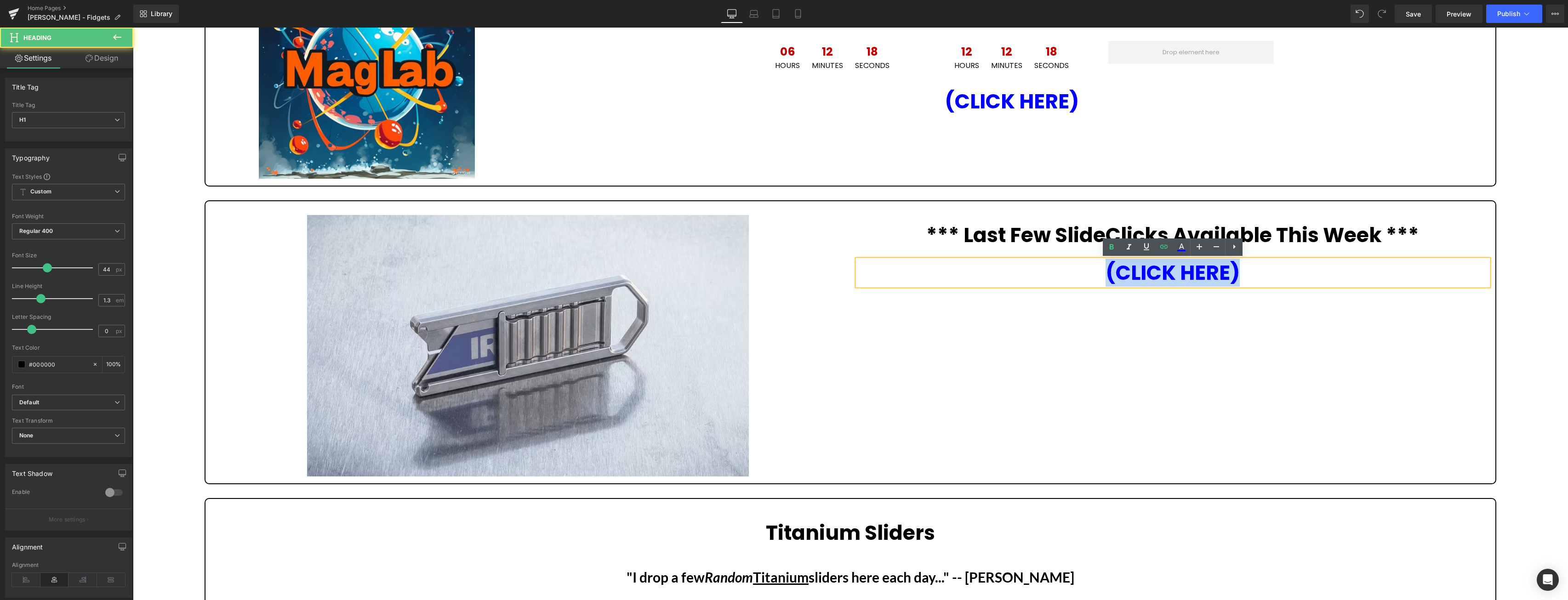
drag, startPoint x: 1261, startPoint y: 271, endPoint x: 1101, endPoint y: 266, distance: 160.1
click at [1101, 266] on h1 "(CLICK HERE)" at bounding box center [1172, 273] width 631 height 26
click at [1167, 248] on icon at bounding box center [1164, 247] width 8 height 4
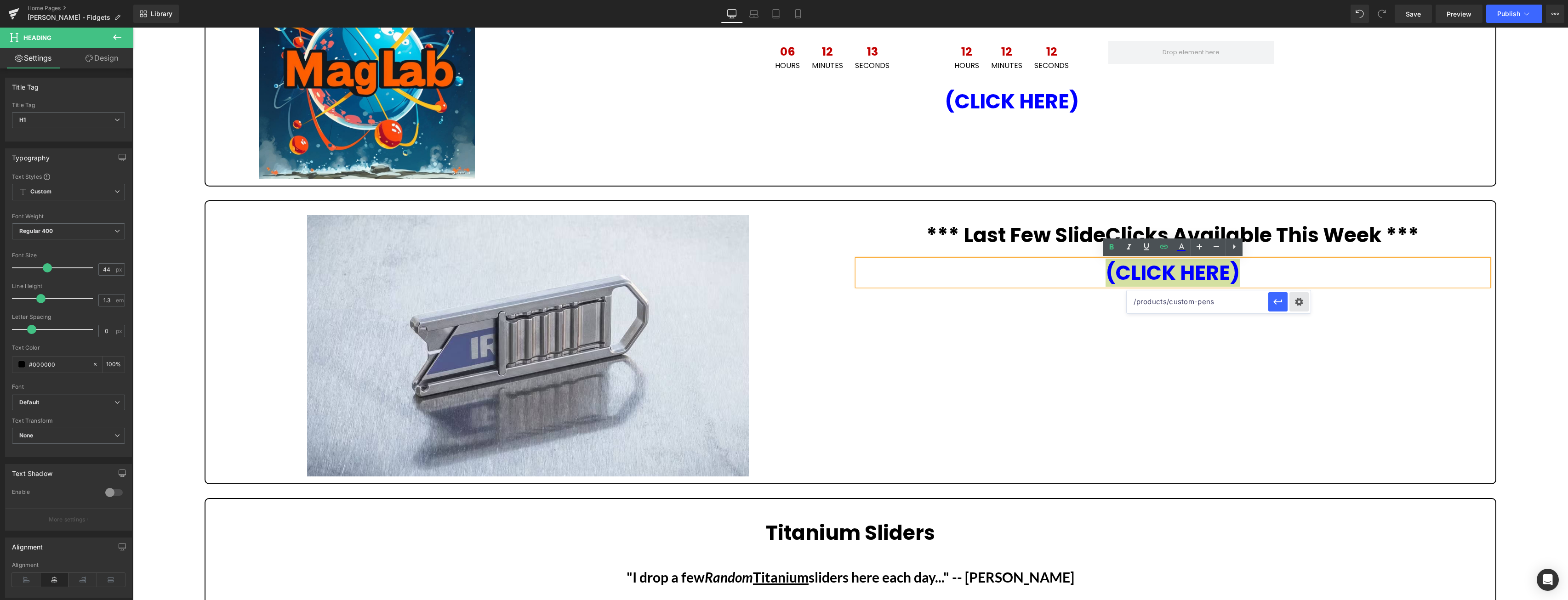
click at [1300, 0] on div "Text Color Highlight Color #333333 Edit or remove link: Edit - Unlink - Cancel …" at bounding box center [784, 0] width 1568 height 0
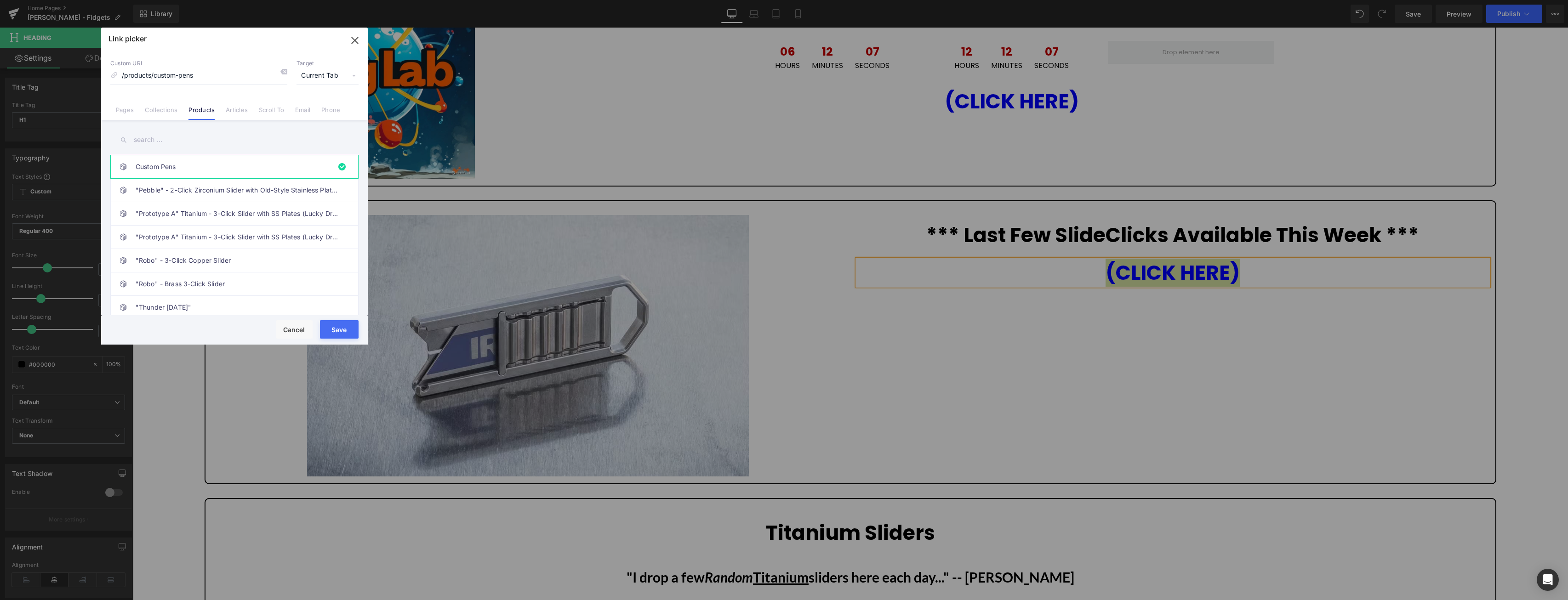
click at [172, 139] on input "text" at bounding box center [234, 140] width 248 height 21
type input "slideclick"
click at [264, 169] on link "SlideClick™ - Titanium Utility Blade Knife" at bounding box center [237, 167] width 202 height 23
type input "/products/slideclick"
click at [336, 330] on button "Save" at bounding box center [339, 329] width 38 height 18
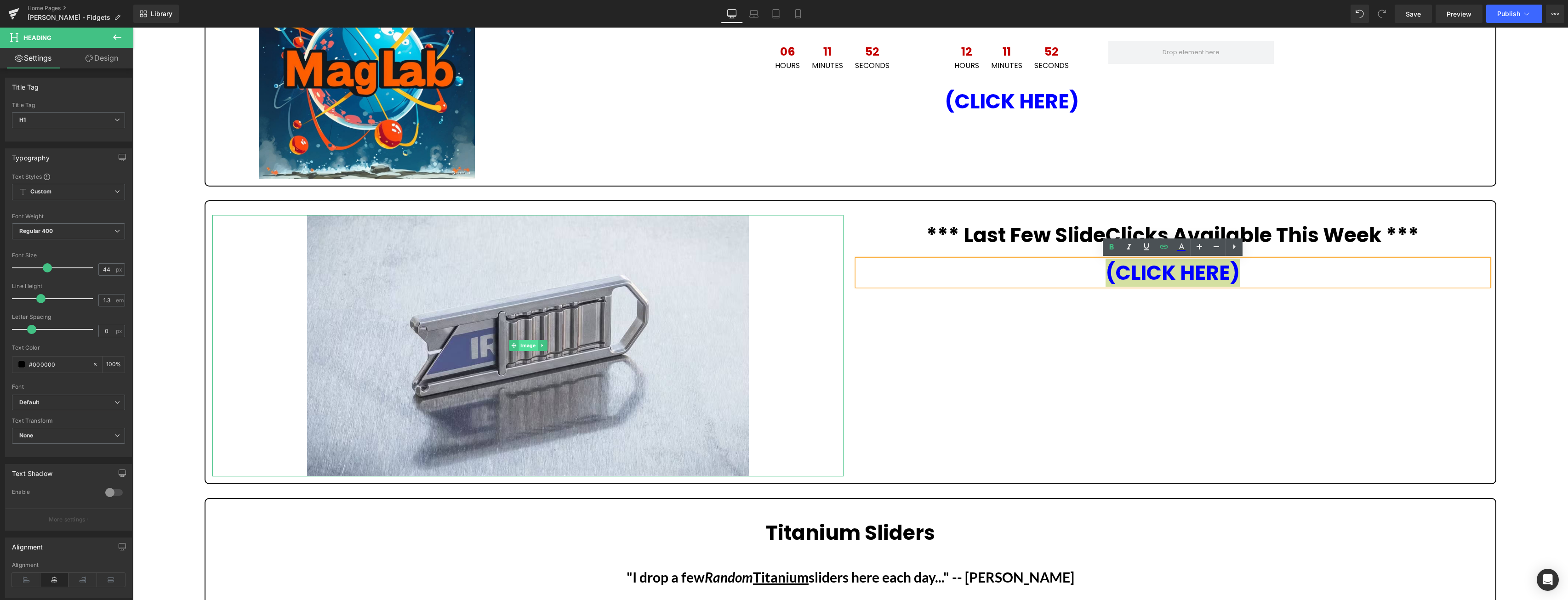
click at [527, 343] on span "Image" at bounding box center [528, 346] width 19 height 11
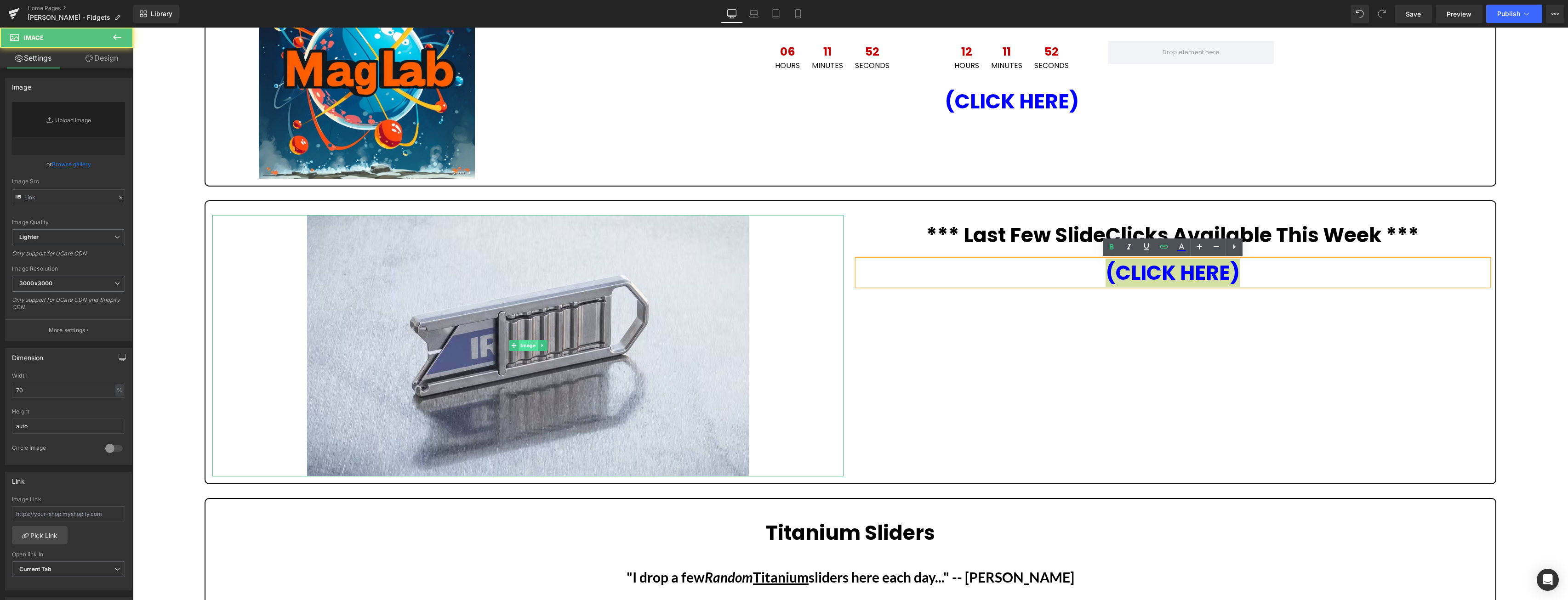
type input "[URL][DOMAIN_NAME]"
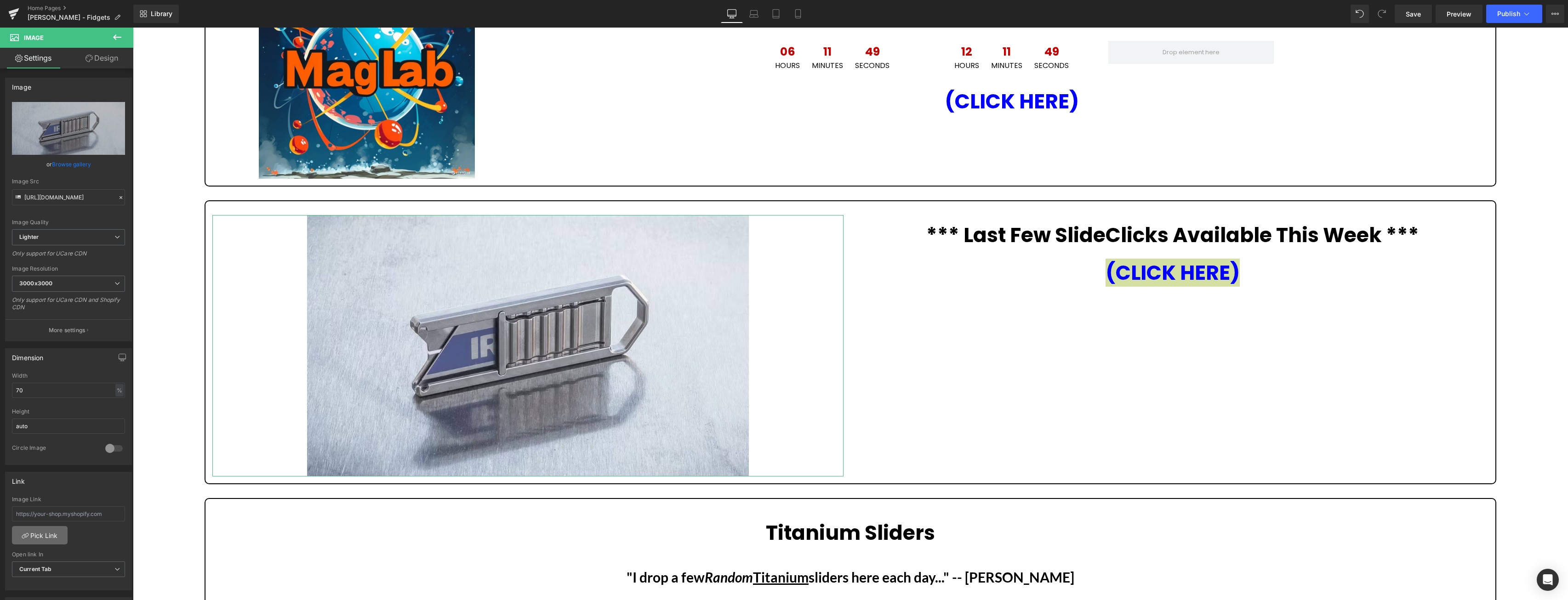
click at [49, 534] on link "Pick Link" at bounding box center [40, 535] width 55 height 18
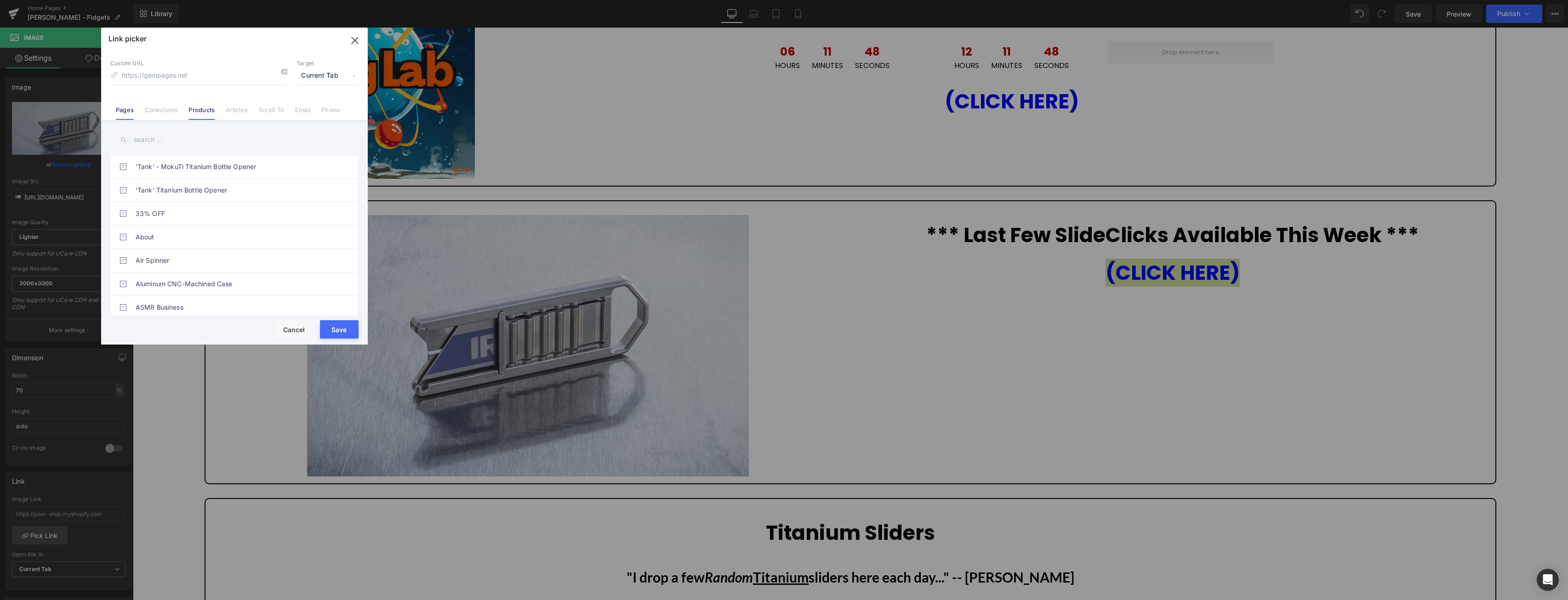
click at [198, 108] on link "Products" at bounding box center [201, 113] width 26 height 14
click at [171, 140] on input "text" at bounding box center [234, 140] width 248 height 21
type input "slideclick"
click at [242, 168] on link "SlideClick™ - Titanium Utility Blade Knife" at bounding box center [237, 167] width 202 height 23
type input "/products/slideclick"
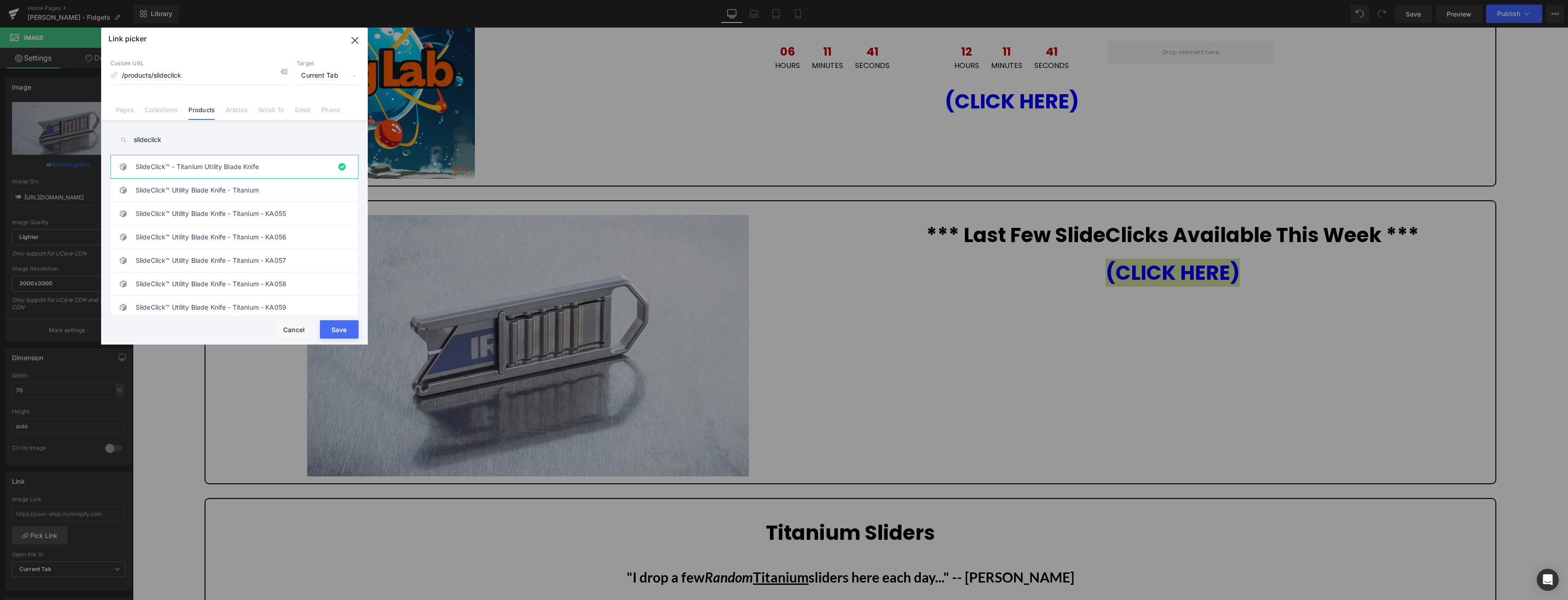
click at [338, 329] on button "Save" at bounding box center [339, 329] width 38 height 18
type input "/products/slideclick"
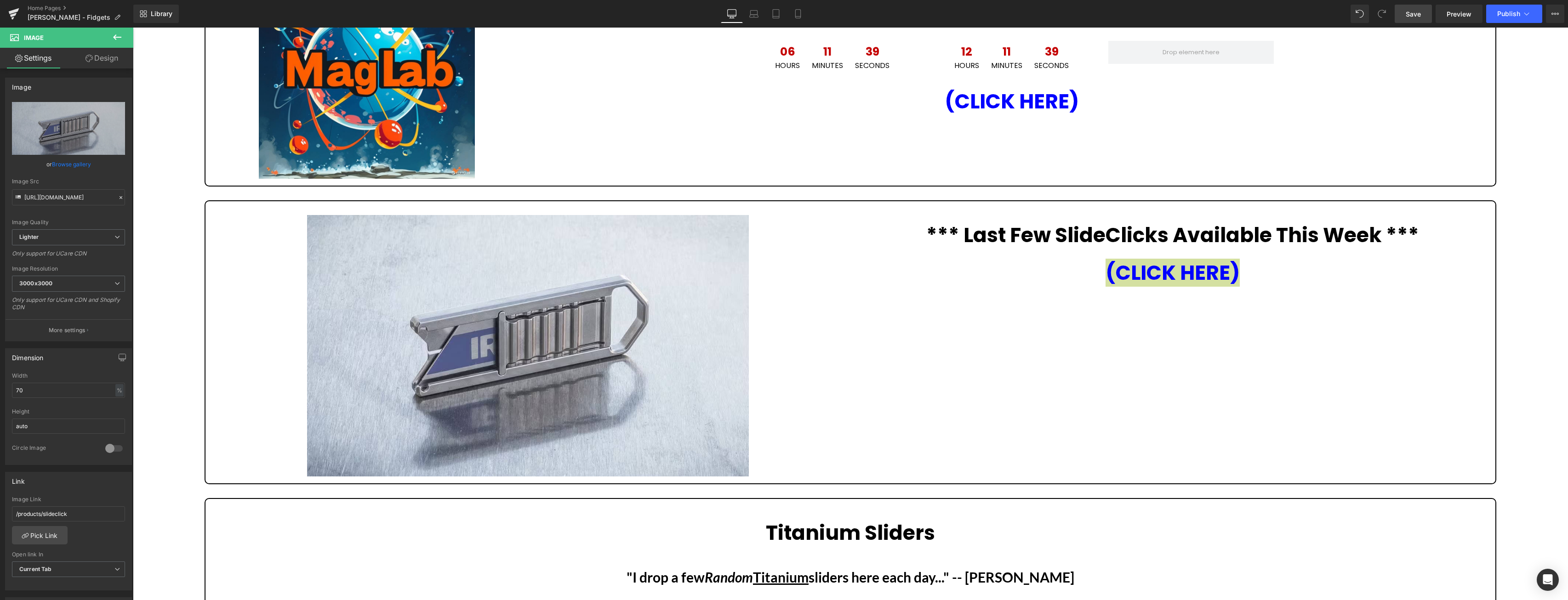
click at [1418, 15] on span "Save" at bounding box center [1413, 14] width 15 height 10
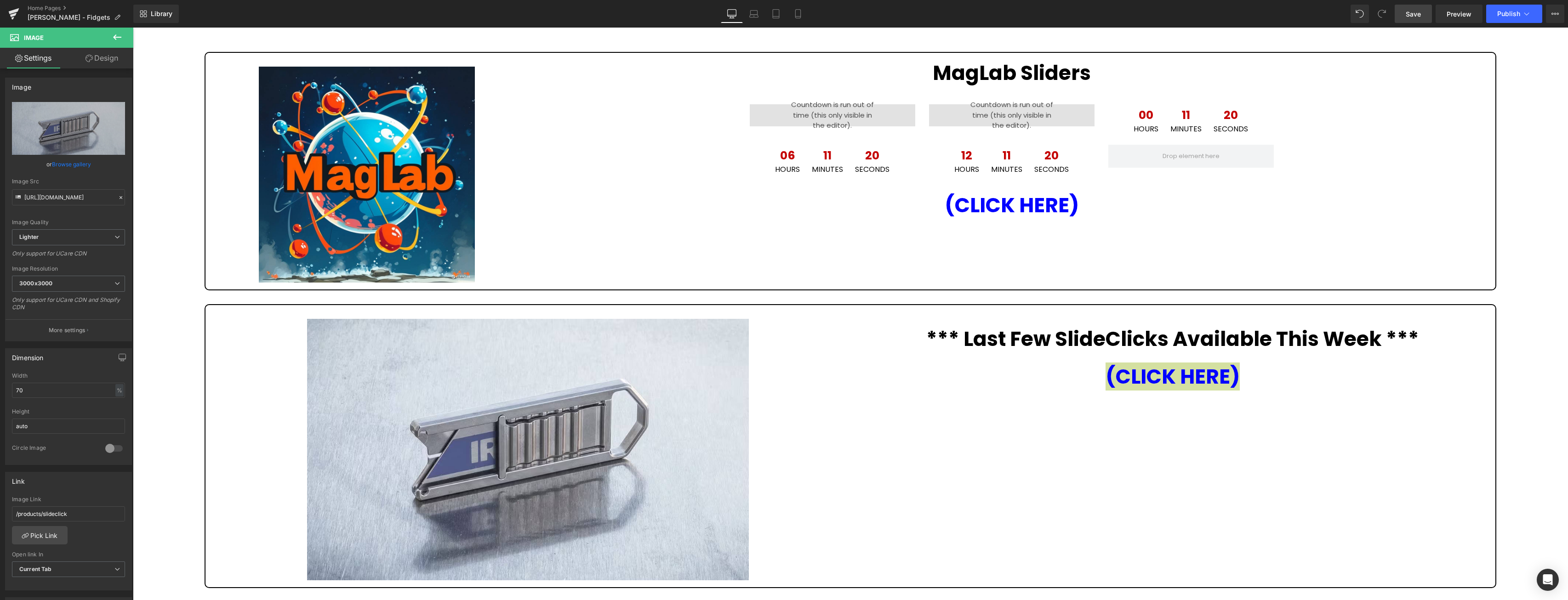
scroll to position [94, 0]
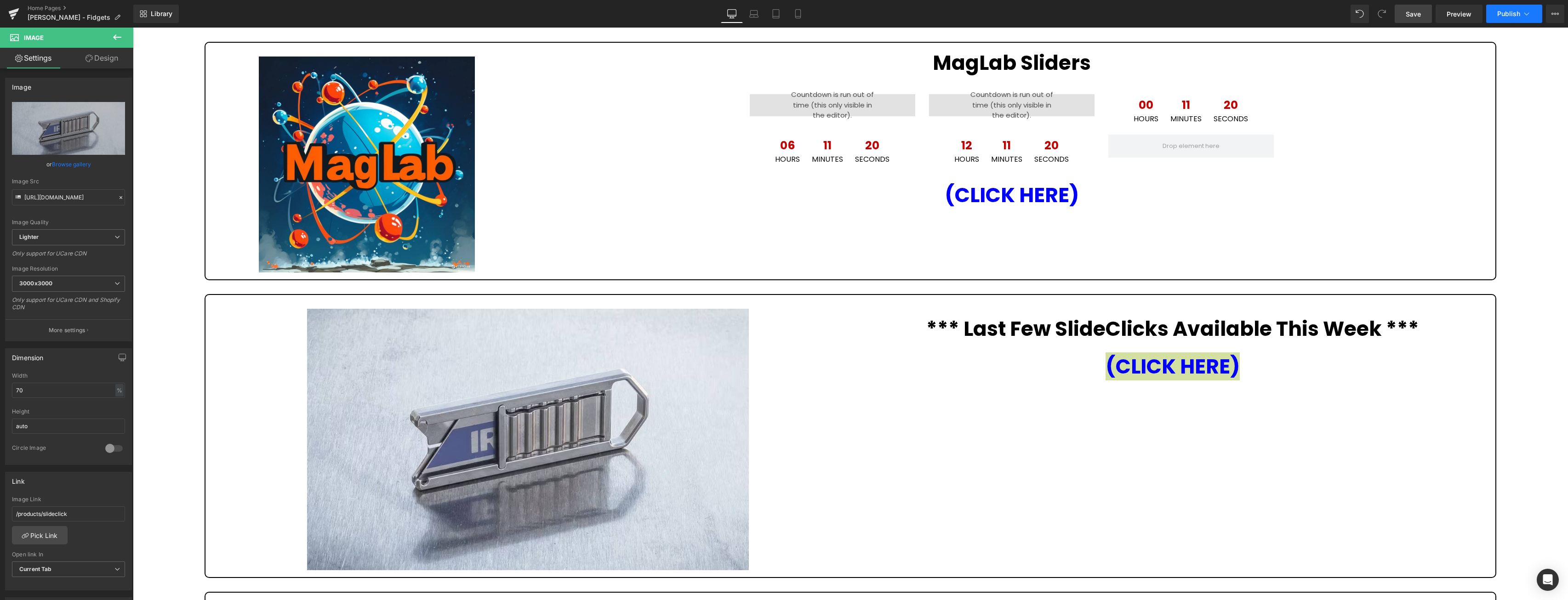
click at [1524, 16] on icon at bounding box center [1526, 13] width 9 height 9
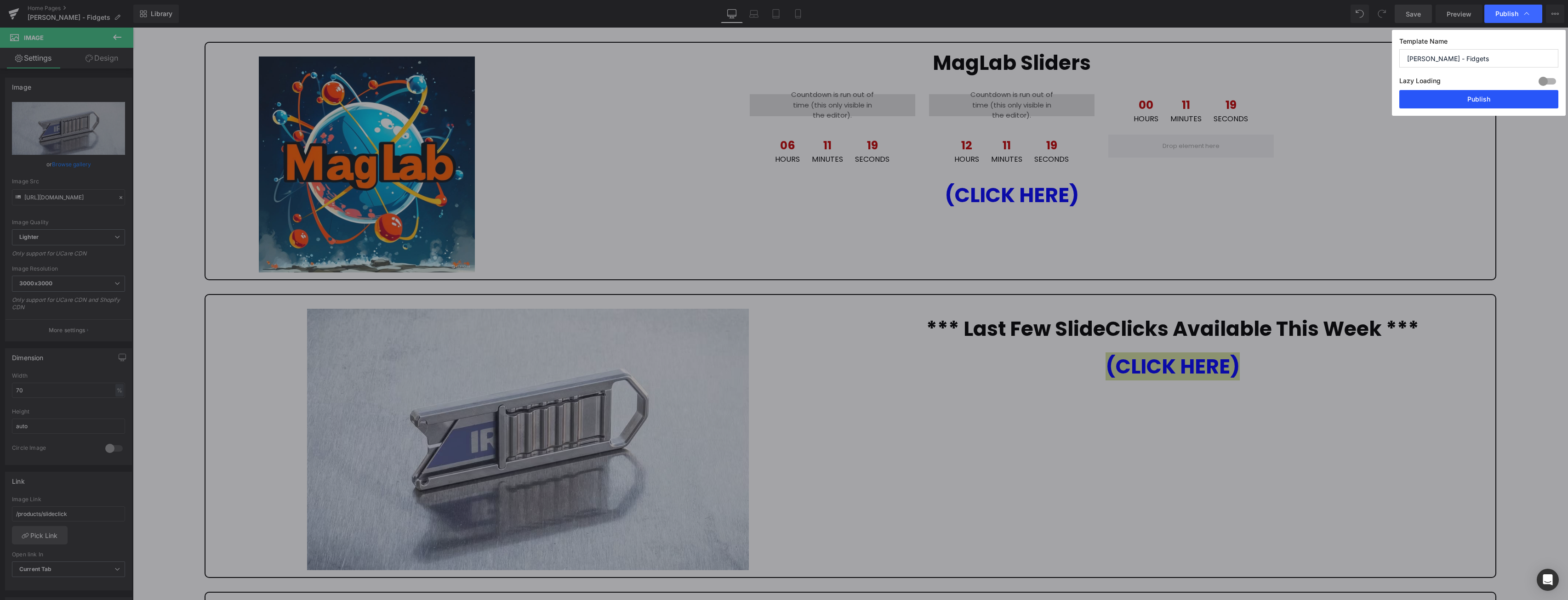
click at [1497, 97] on button "Publish" at bounding box center [1479, 99] width 159 height 18
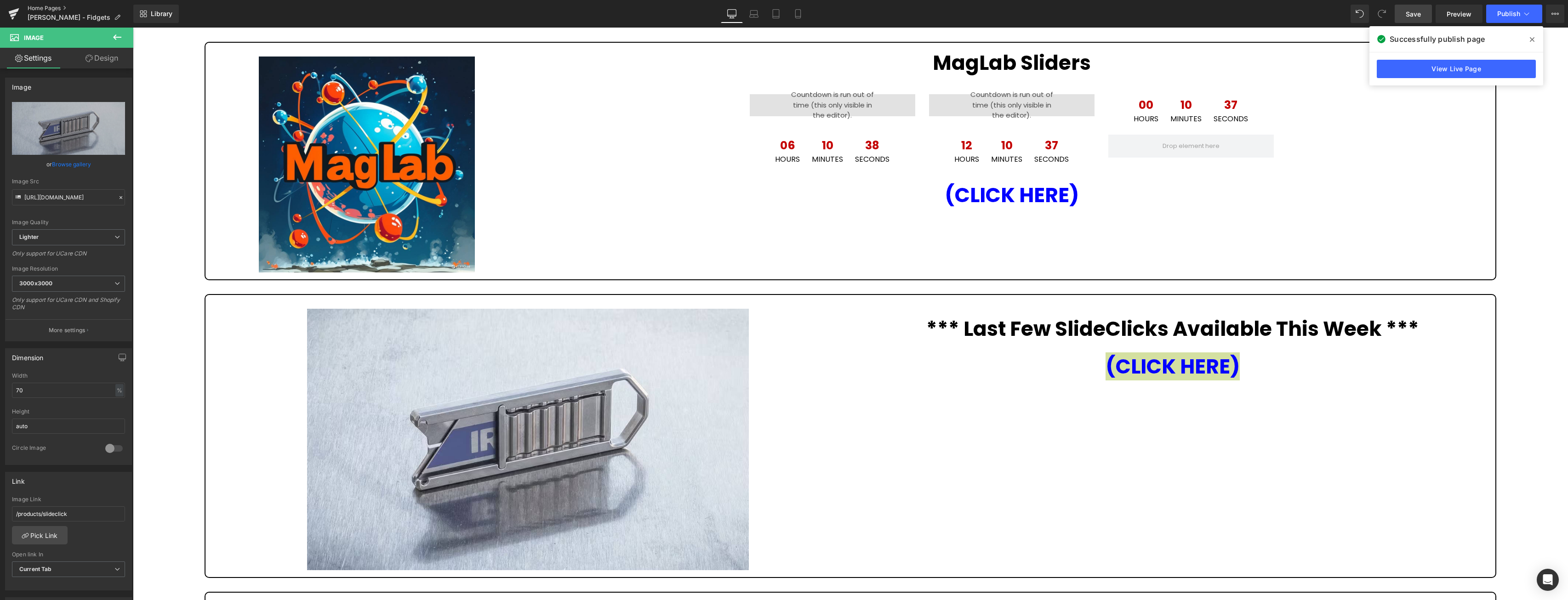
click at [51, 9] on link "Home Pages" at bounding box center [80, 9] width 106 height 7
